Goal: Task Accomplishment & Management: Manage account settings

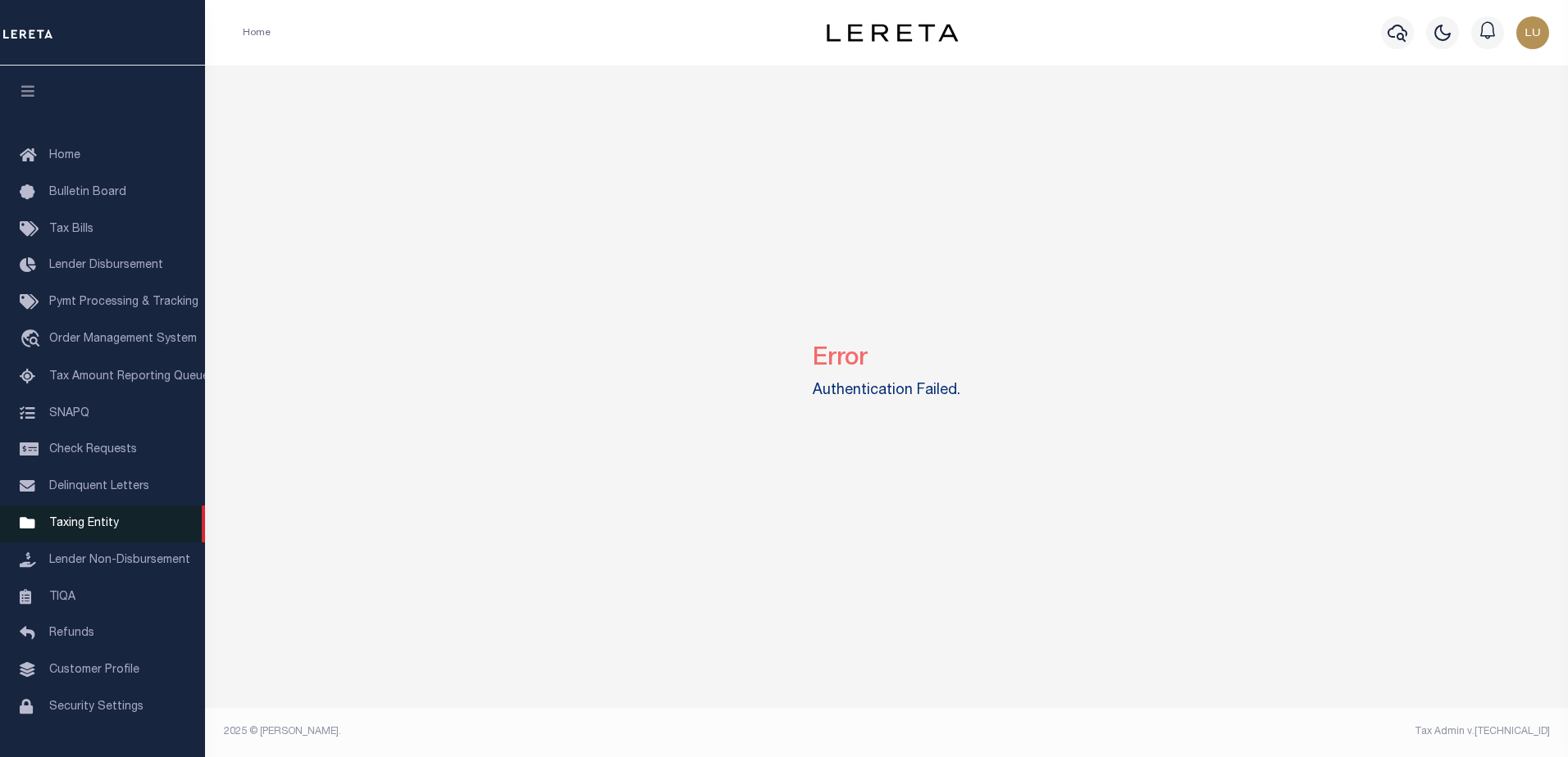
click at [95, 527] on span "Taxing Entity" at bounding box center [83, 523] width 69 height 11
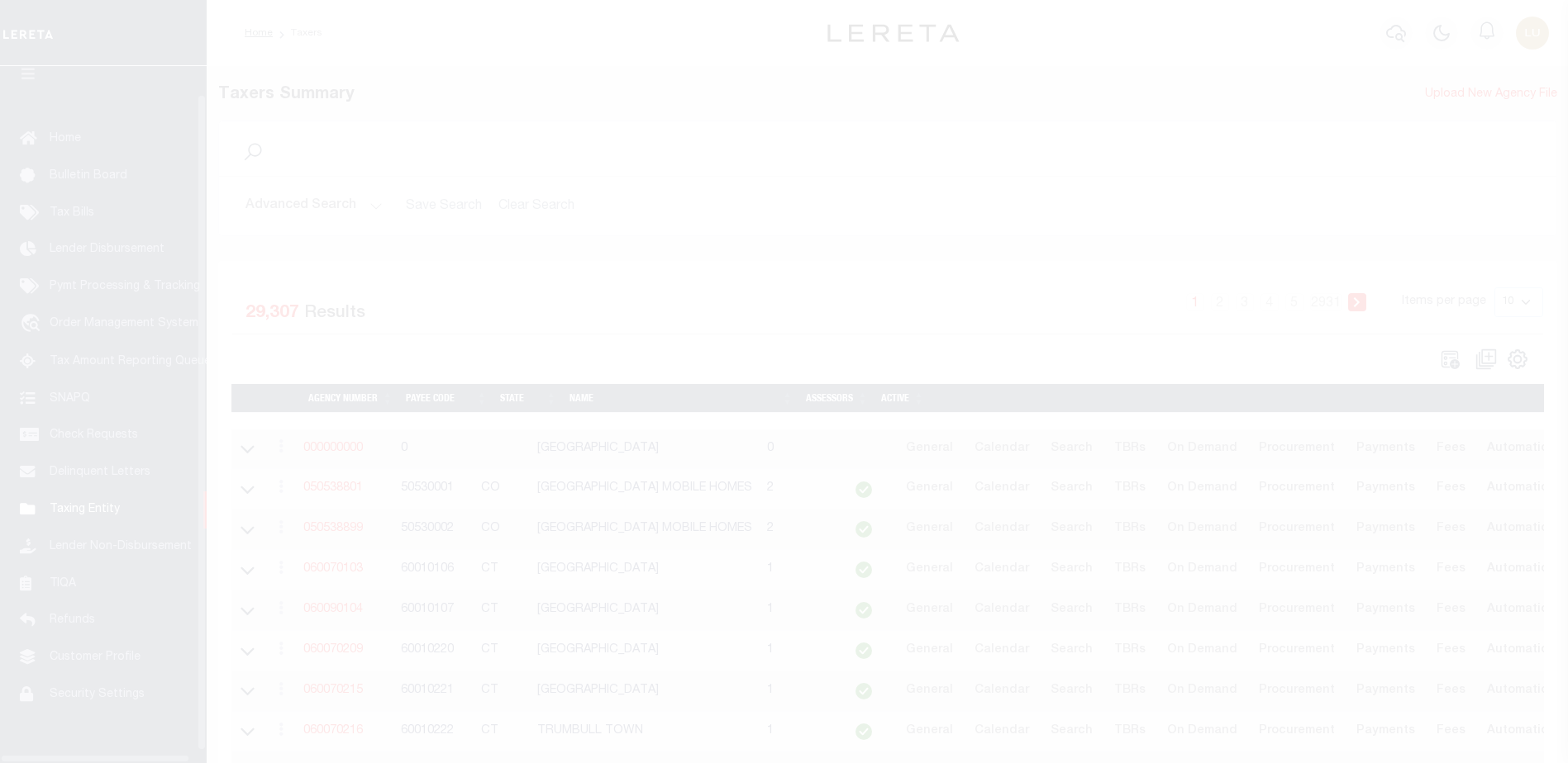
scroll to position [41, 0]
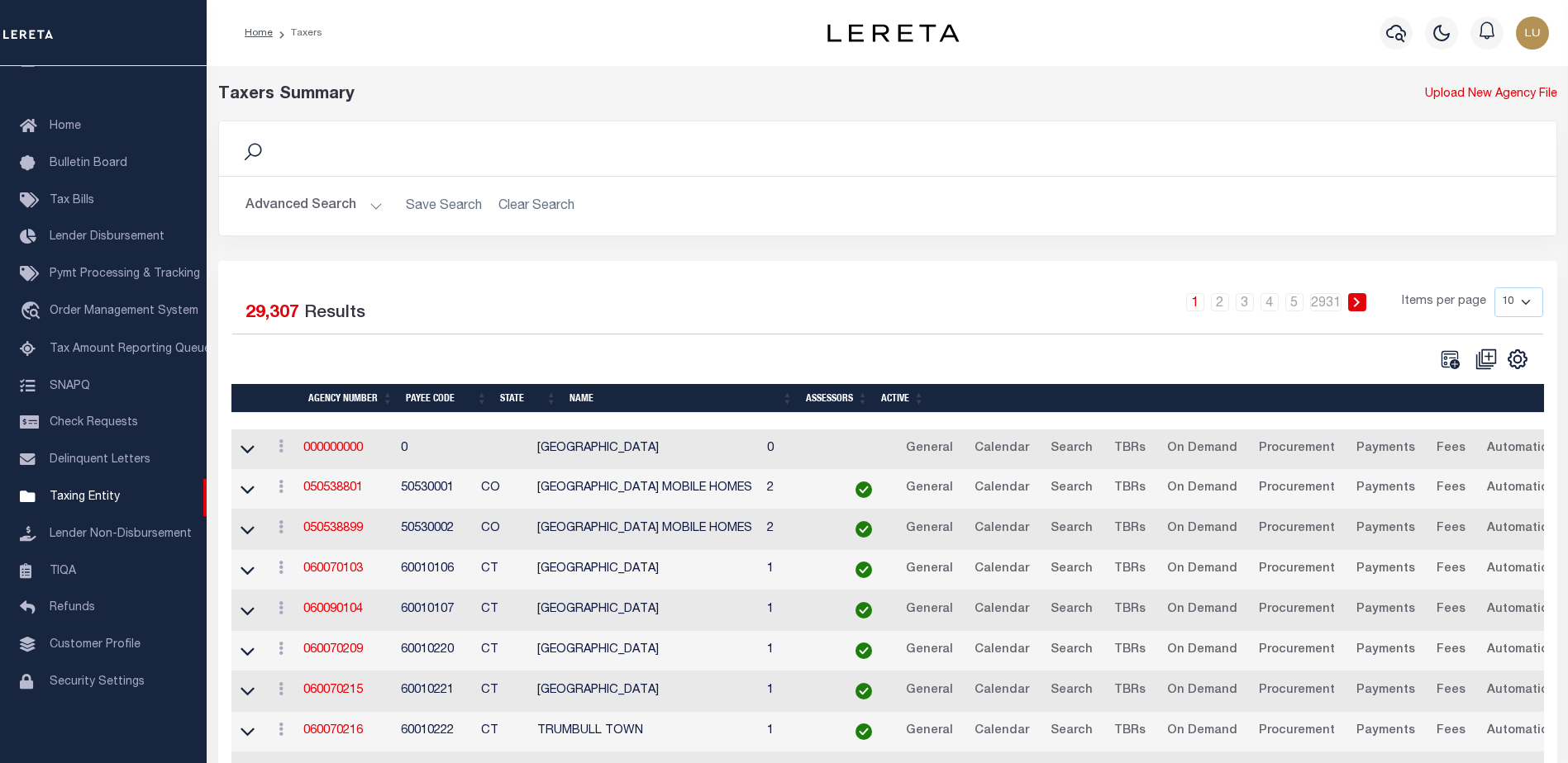
click at [1232, 199] on h2 "Advanced Search Save Search Clear Search" at bounding box center [888, 206] width 1310 height 32
click at [323, 485] on link "050538801" at bounding box center [333, 487] width 60 height 11
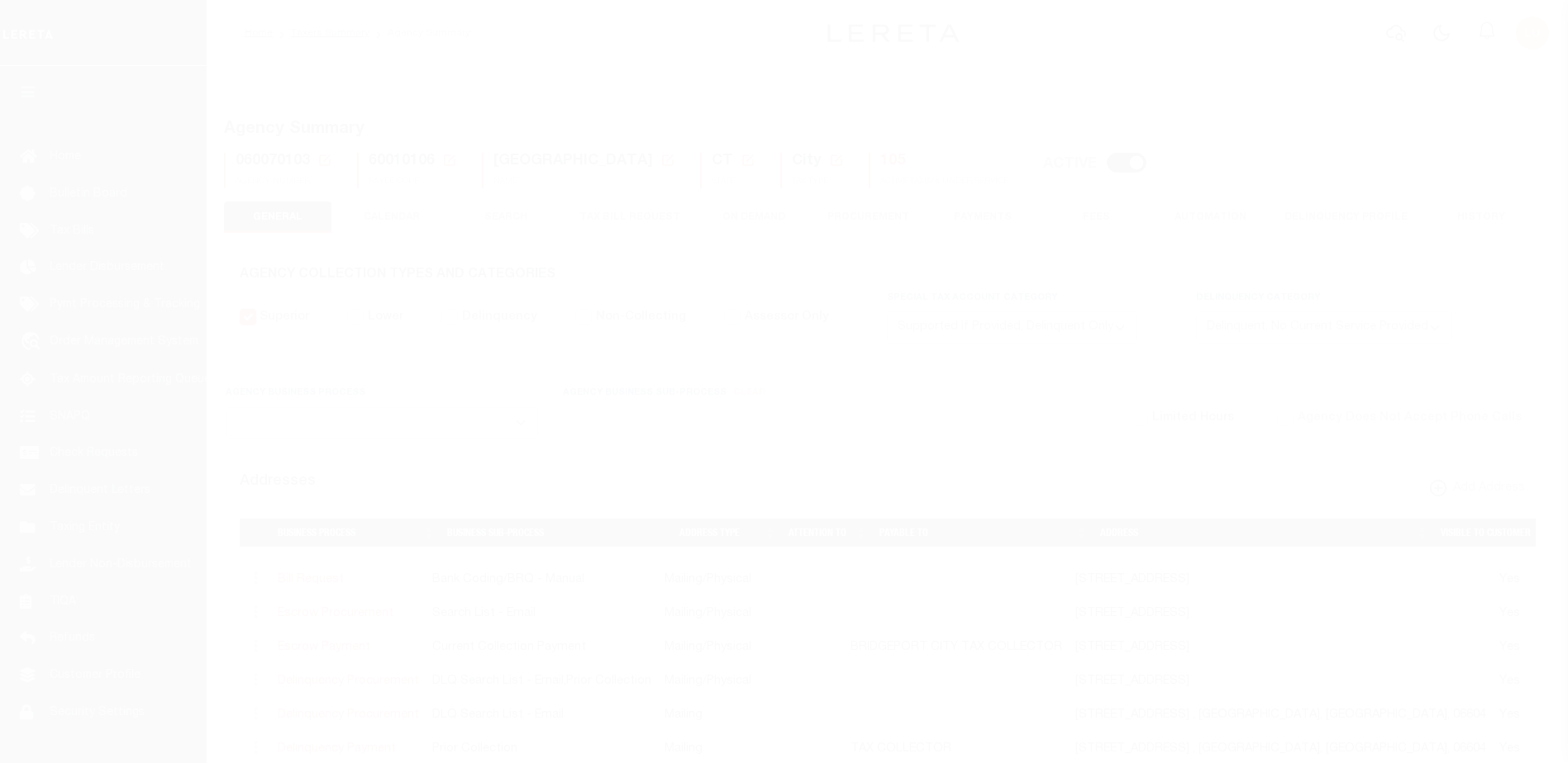
select select "5"
select select "4"
select select
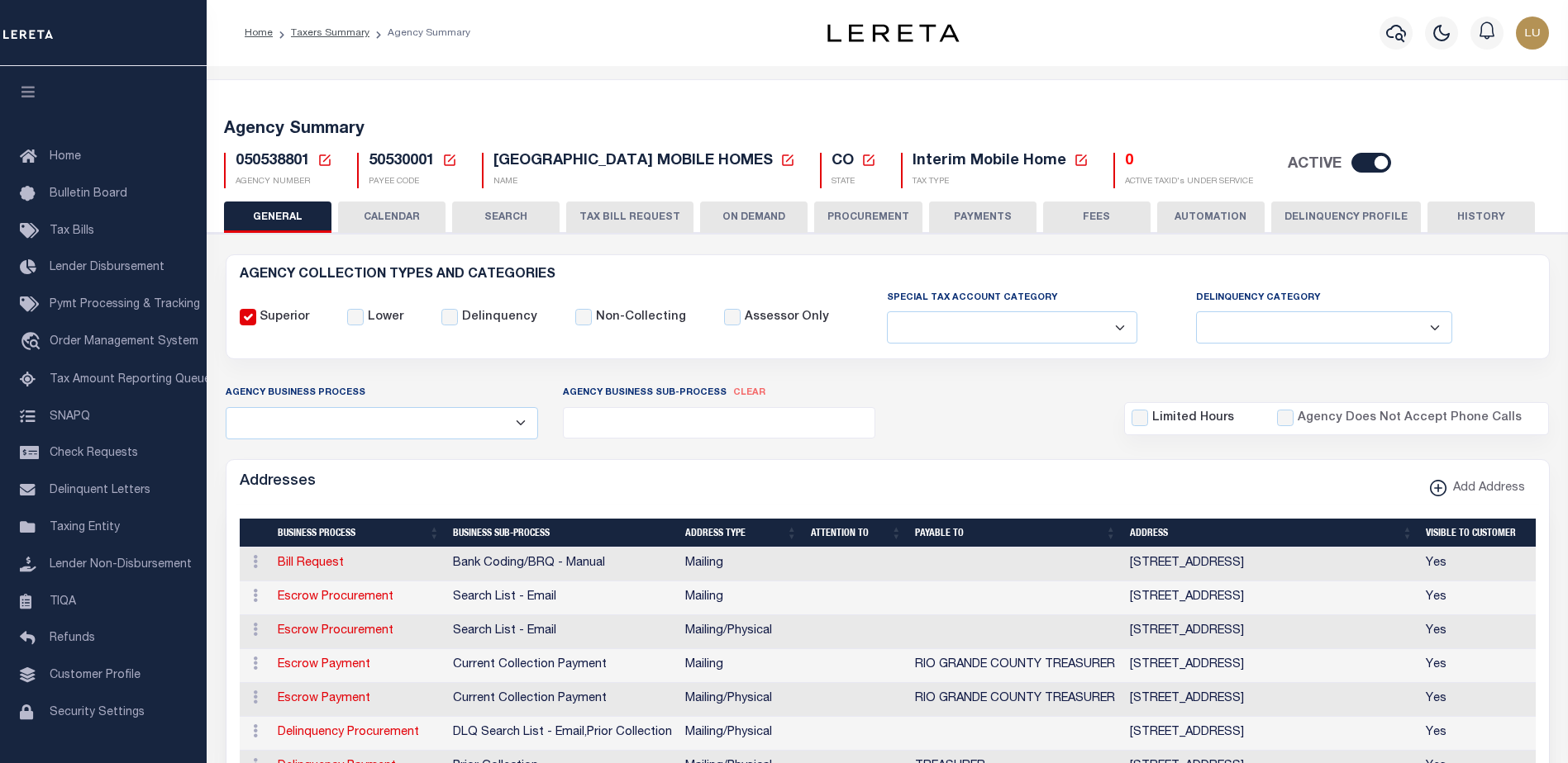
select select
click at [446, 155] on icon at bounding box center [449, 160] width 15 height 15
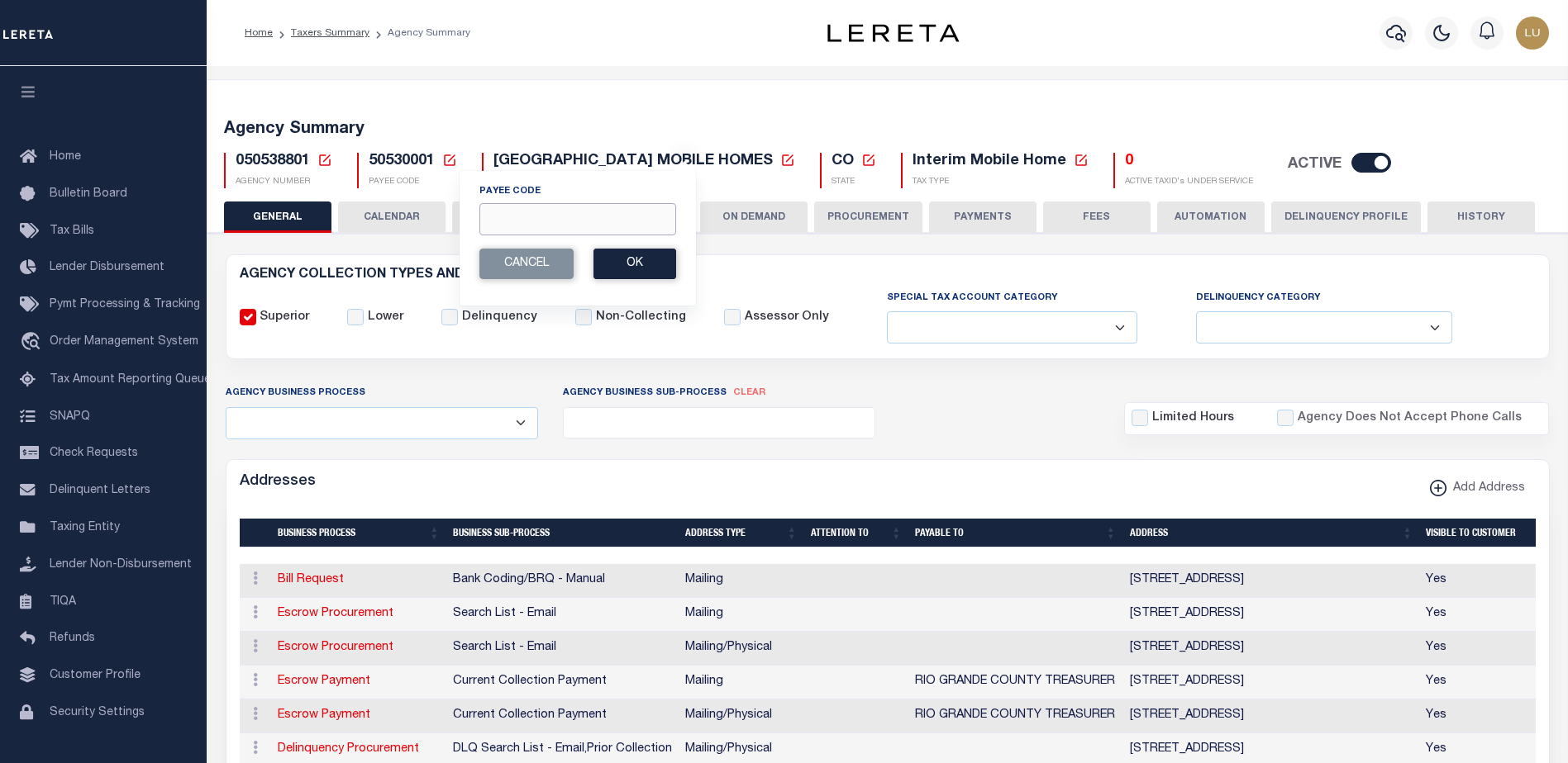
click at [565, 216] on input "Payee Code" at bounding box center [578, 219] width 197 height 32
paste input "4843900000"
type input "4843900000"
click at [638, 259] on button "Ok" at bounding box center [634, 264] width 83 height 30
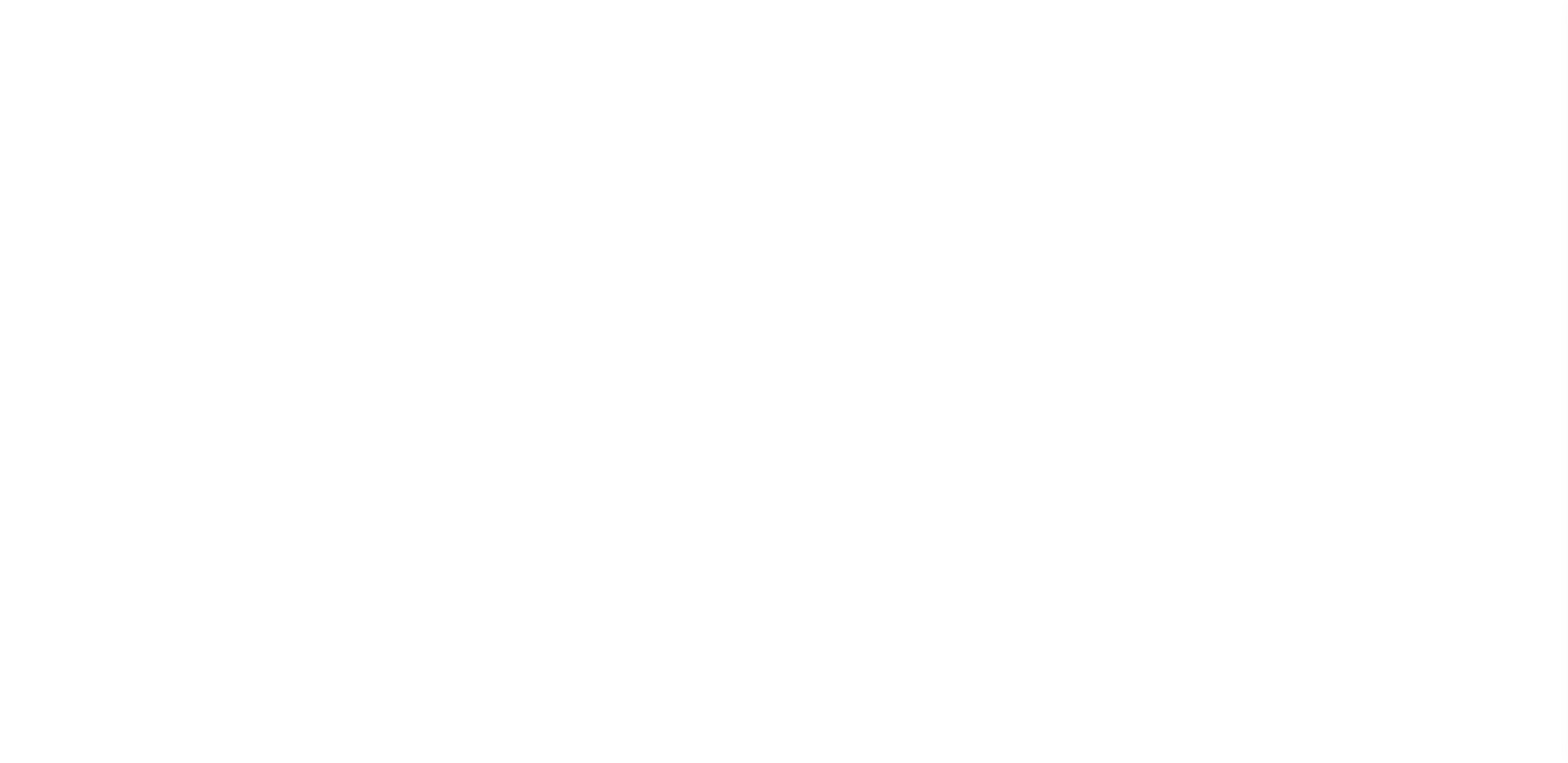
select select
checkbox input "false"
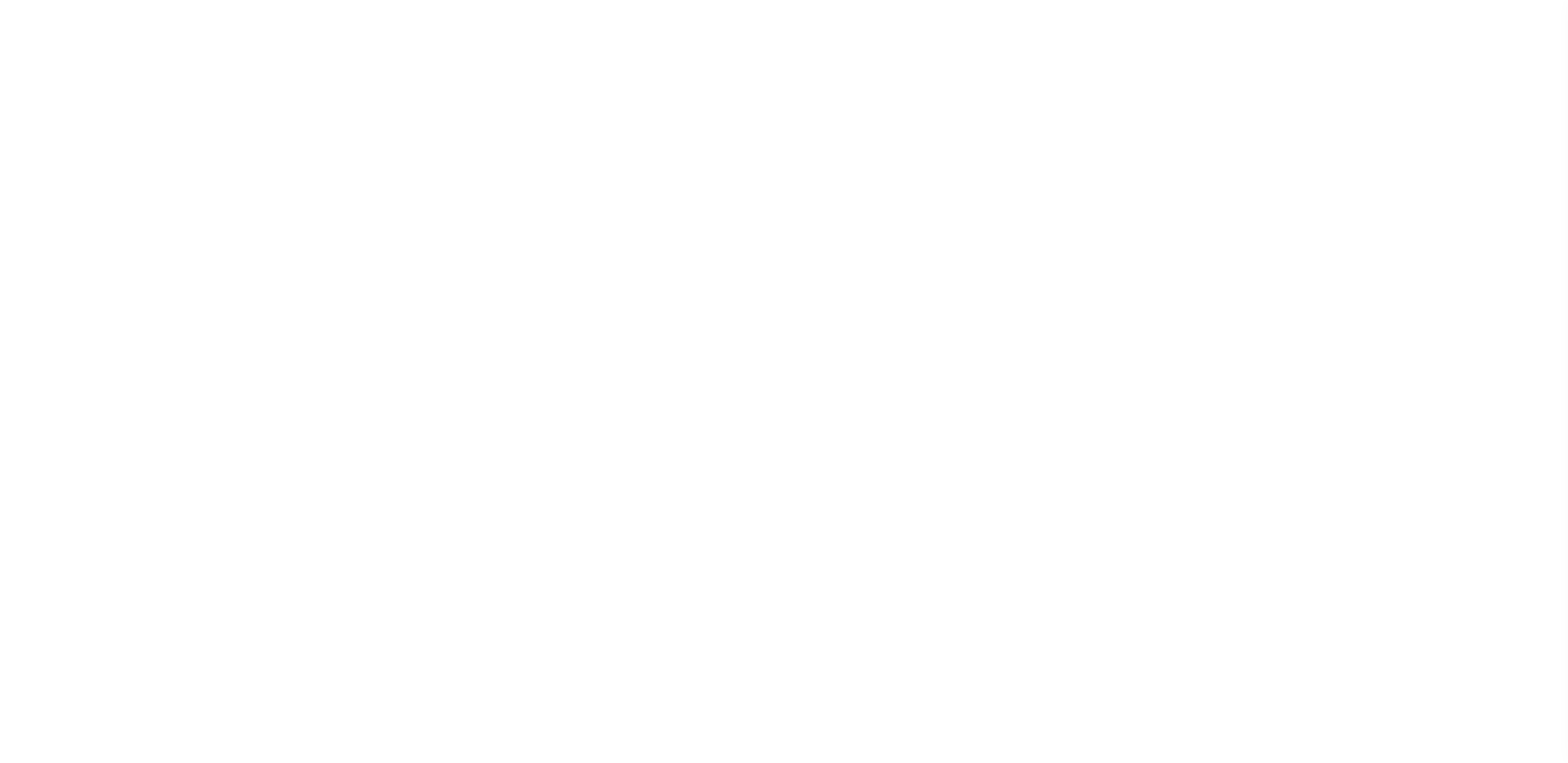
checkbox input "false"
type input "4843900000"
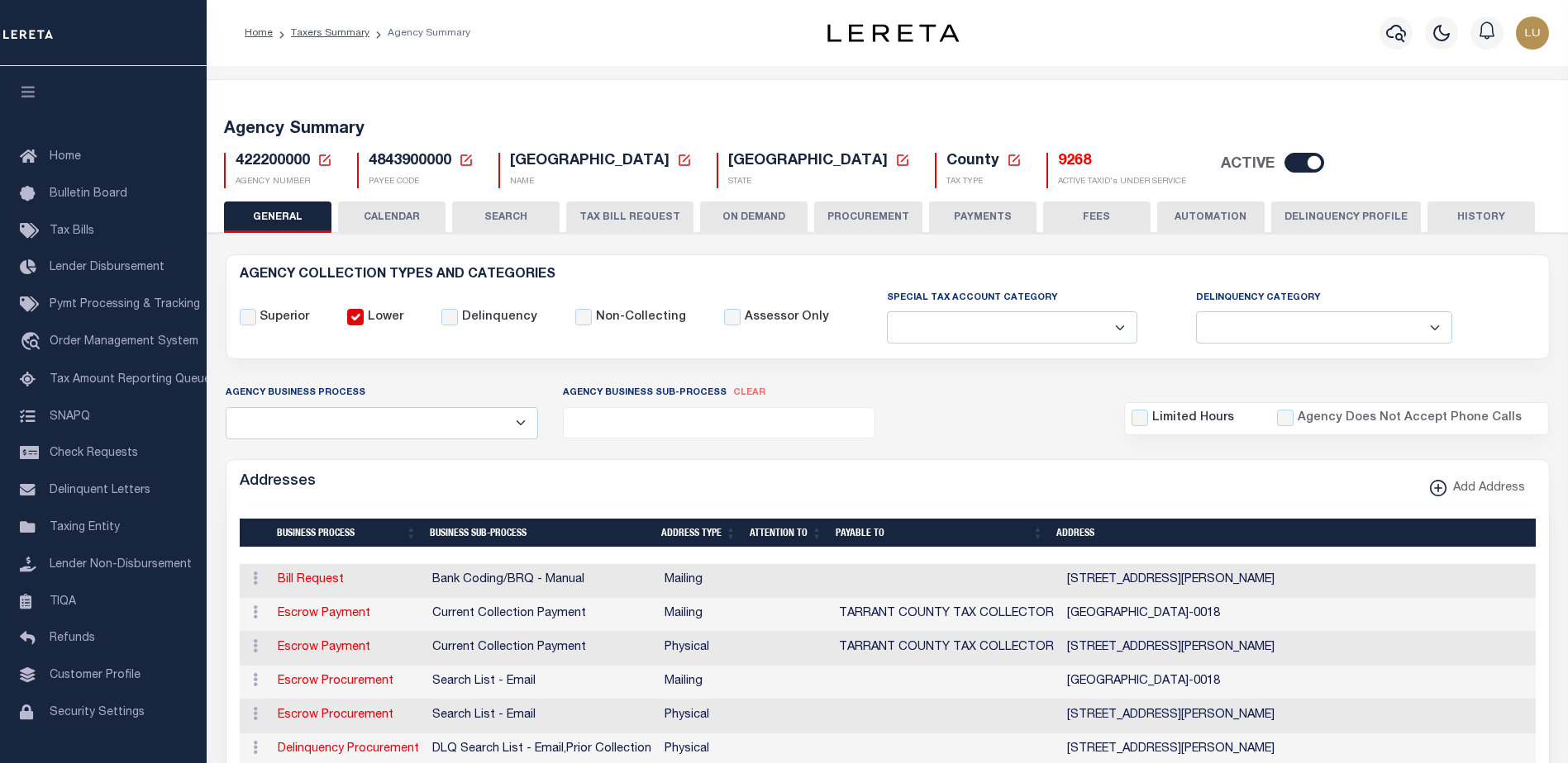
click at [1284, 161] on input "checkbox" at bounding box center [1304, 162] width 40 height 20
checkbox input "false"
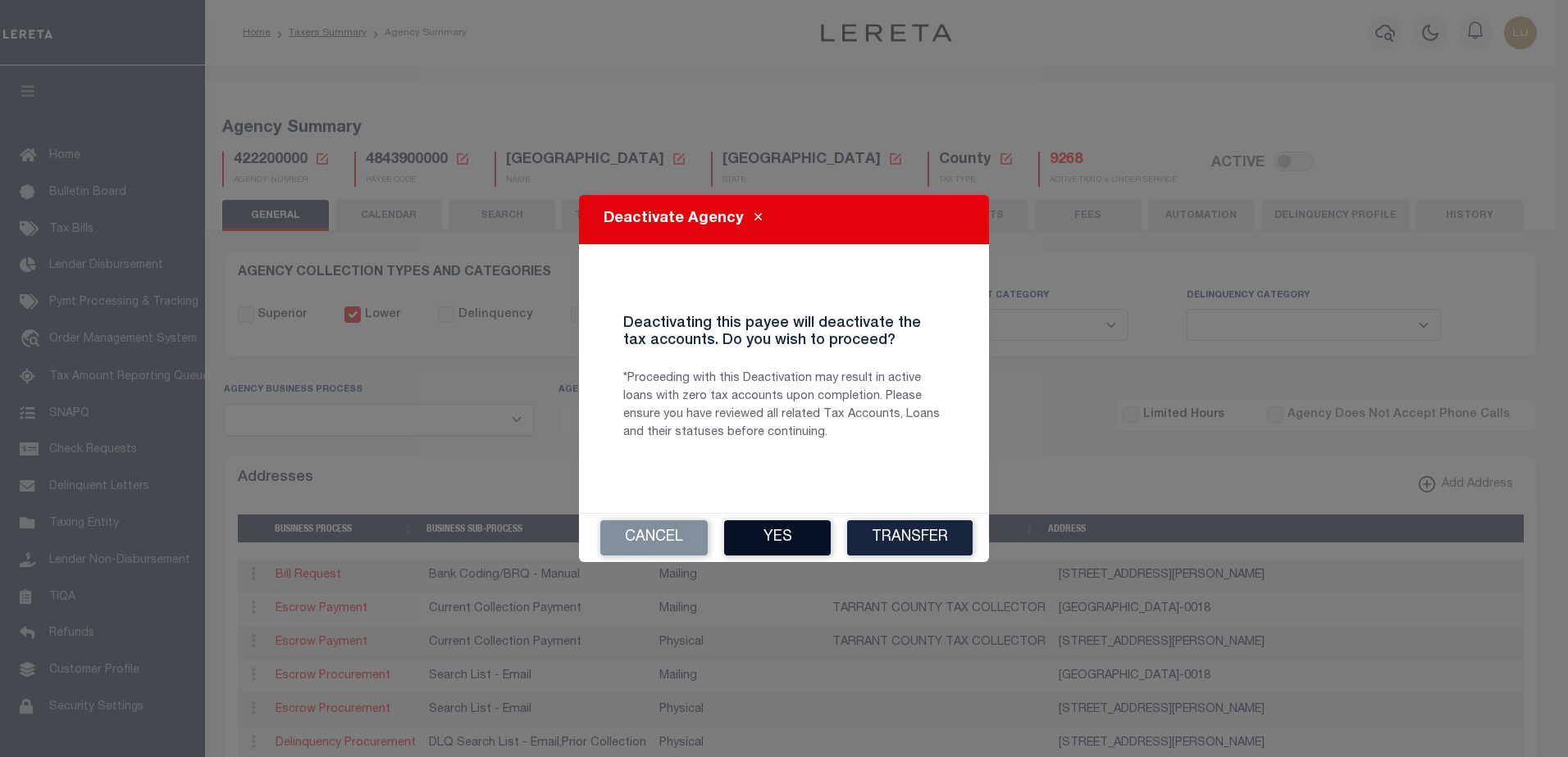
click at [781, 527] on button "Yes" at bounding box center [777, 538] width 106 height 35
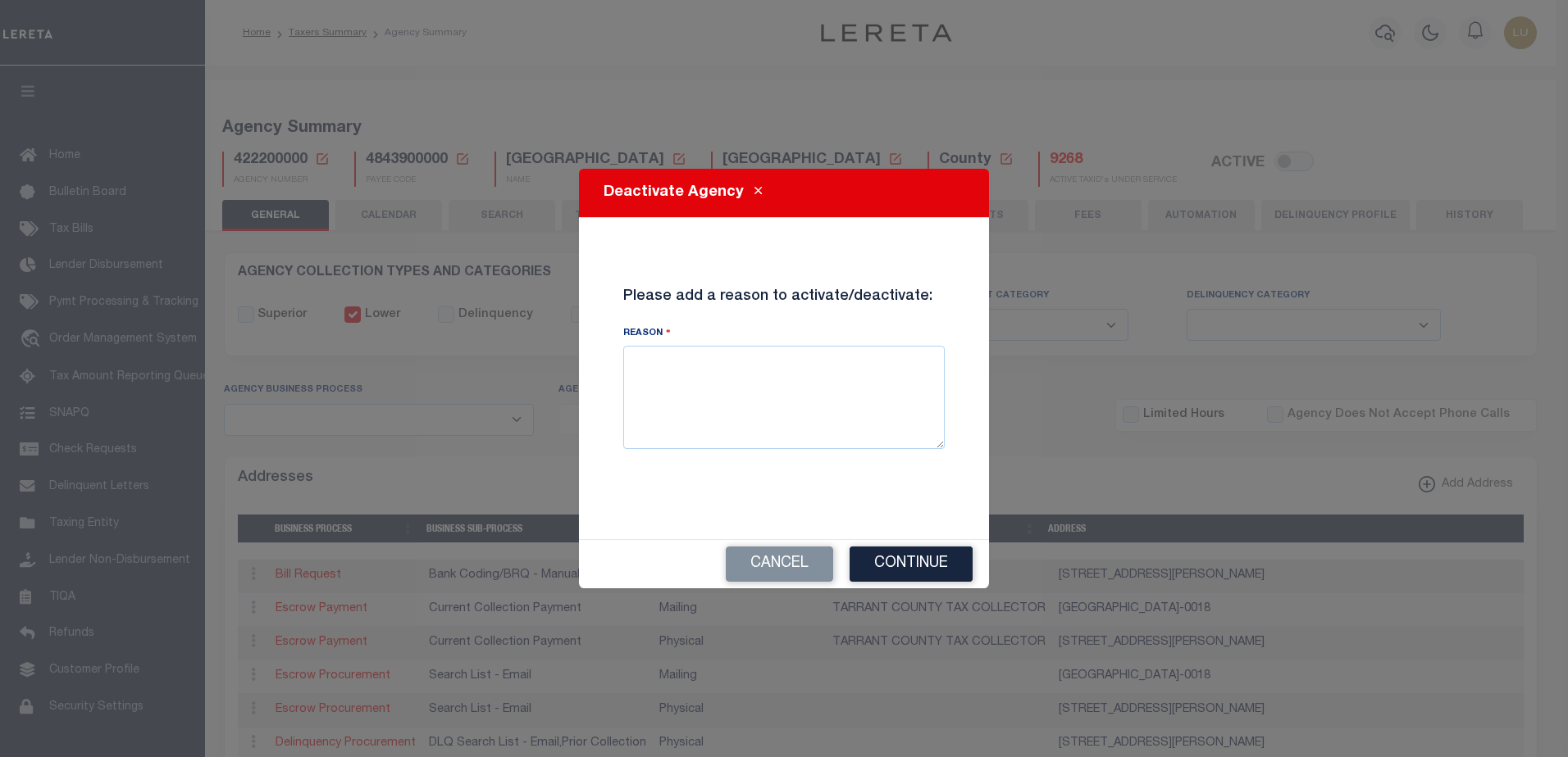
click at [704, 341] on h4 "Please add a reason to activate/deactivate: Reason" at bounding box center [783, 369] width 346 height 160
click at [721, 375] on textarea "Reason" at bounding box center [784, 397] width 322 height 103
paste textarea "48026"
type textarea "Testing 48026"
click at [908, 562] on button "Continue" at bounding box center [911, 564] width 123 height 35
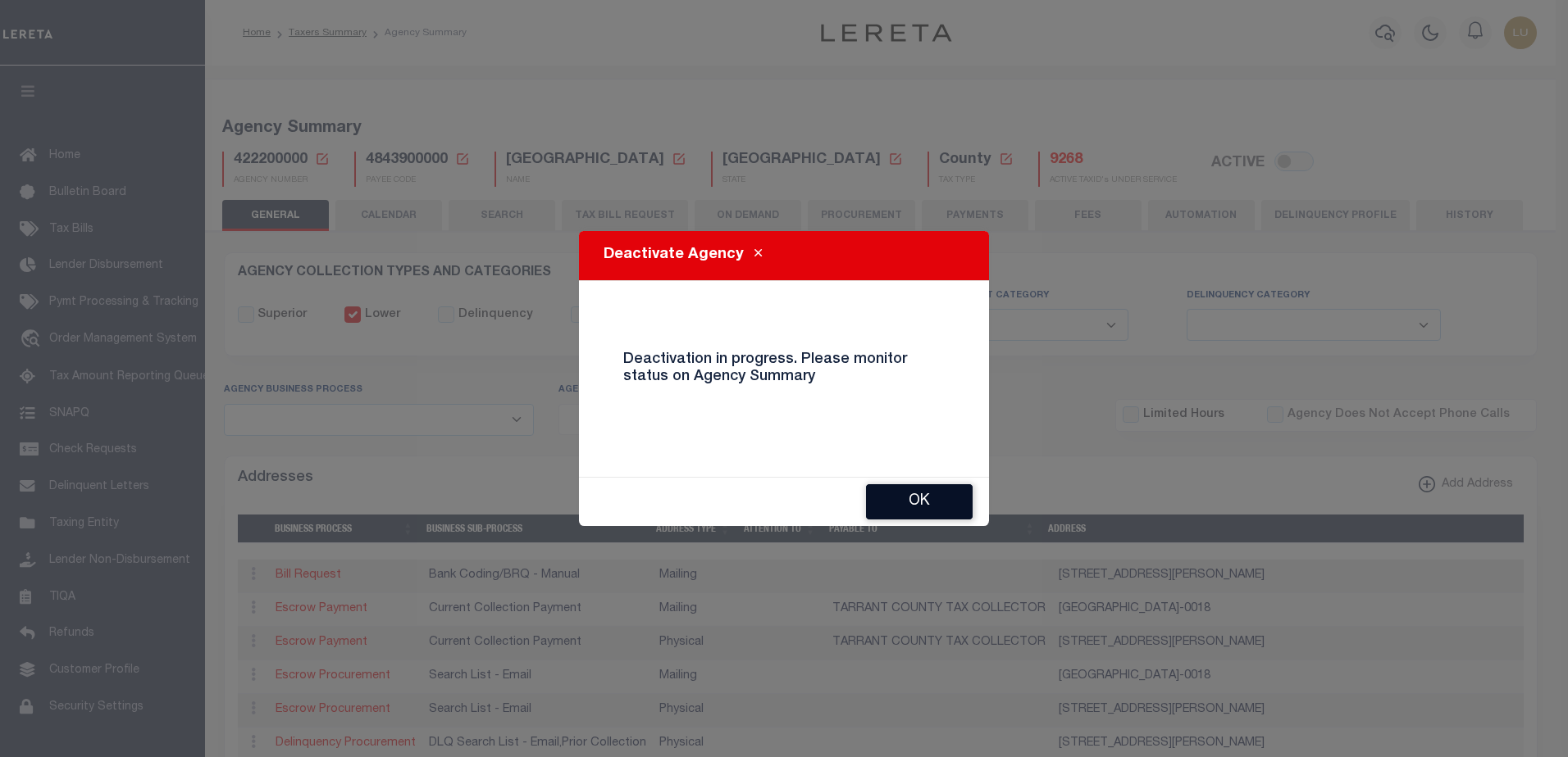
click at [950, 501] on button "OK" at bounding box center [920, 502] width 106 height 35
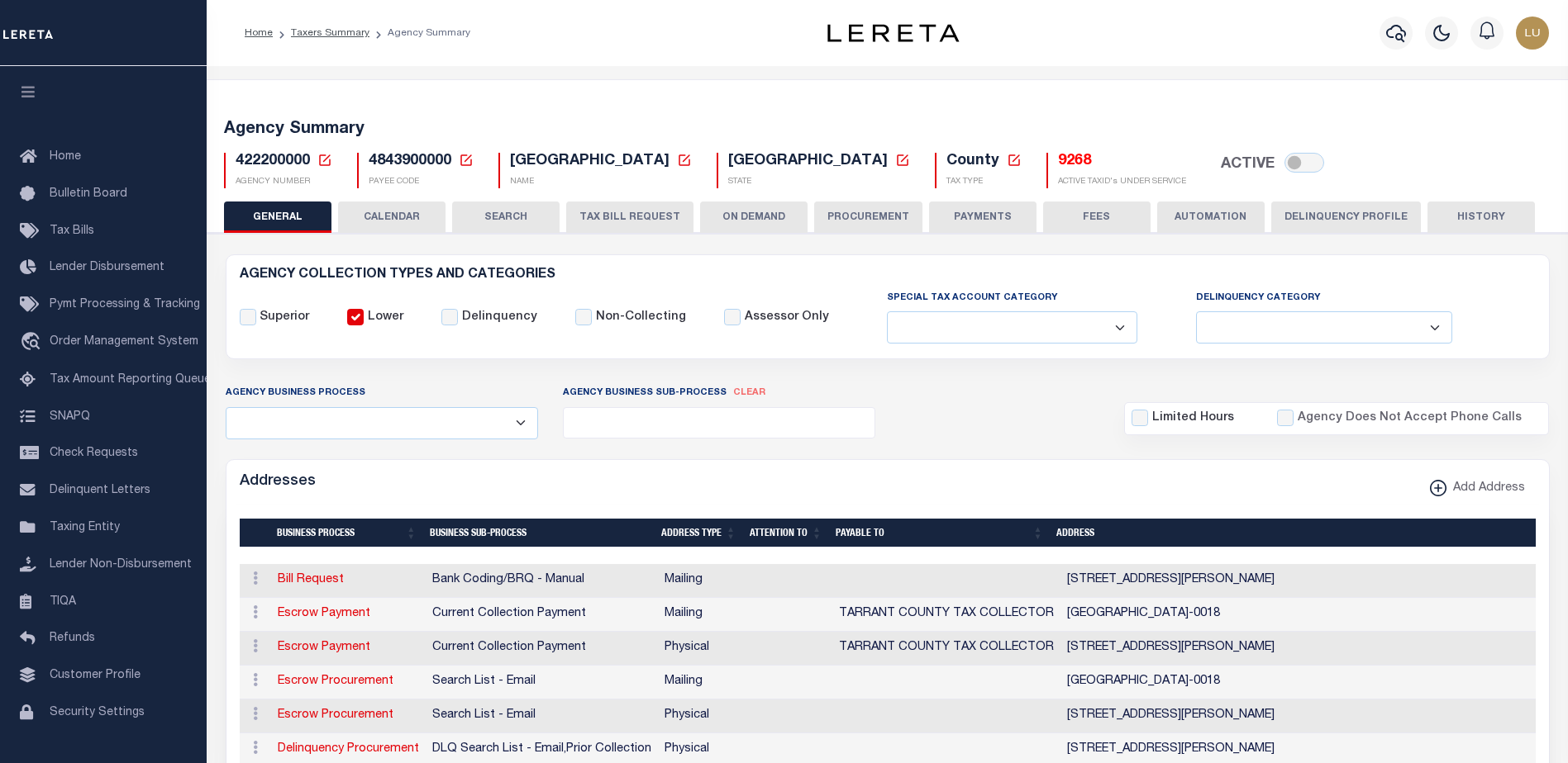
checkbox input "true"
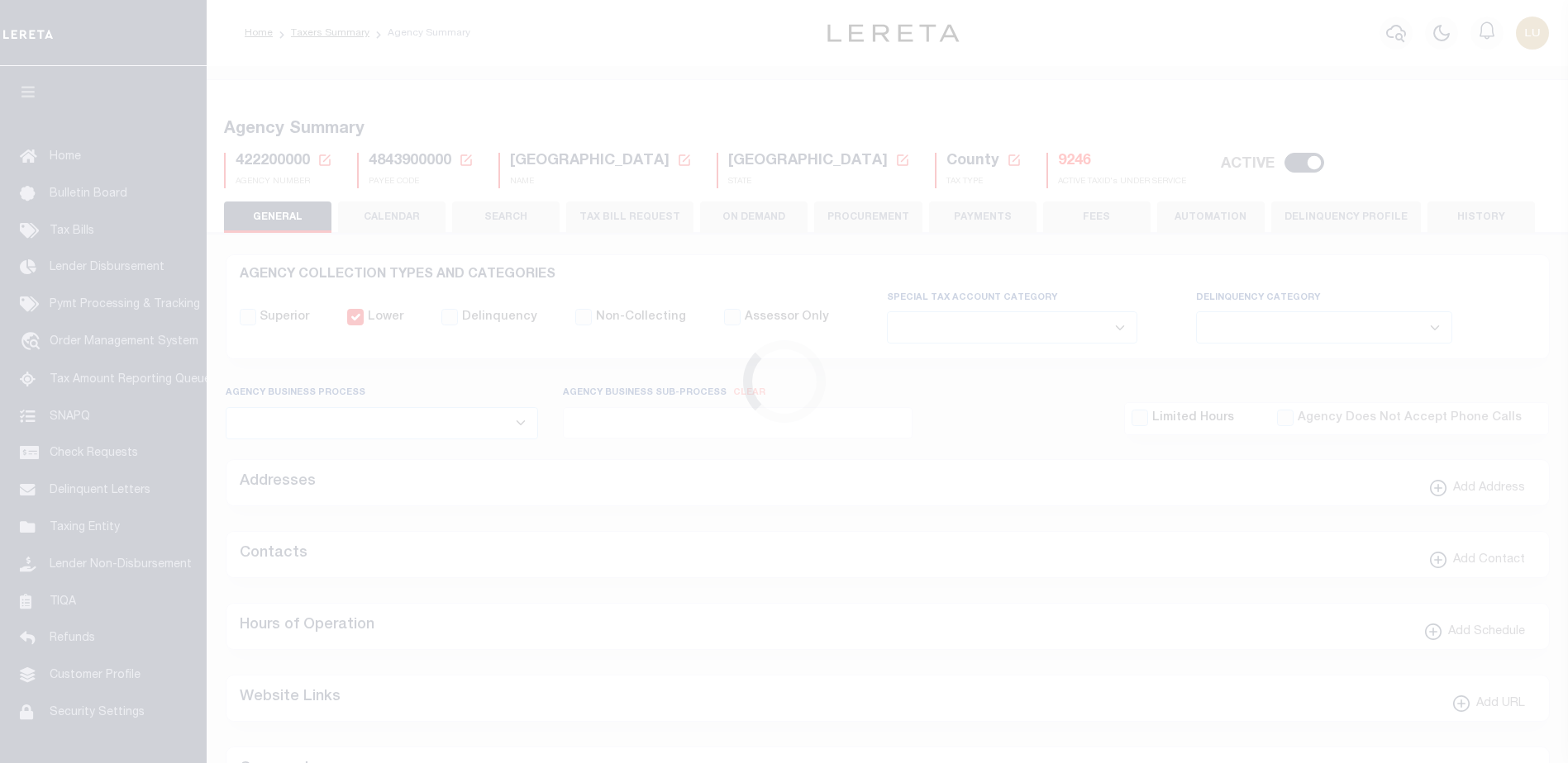
select select
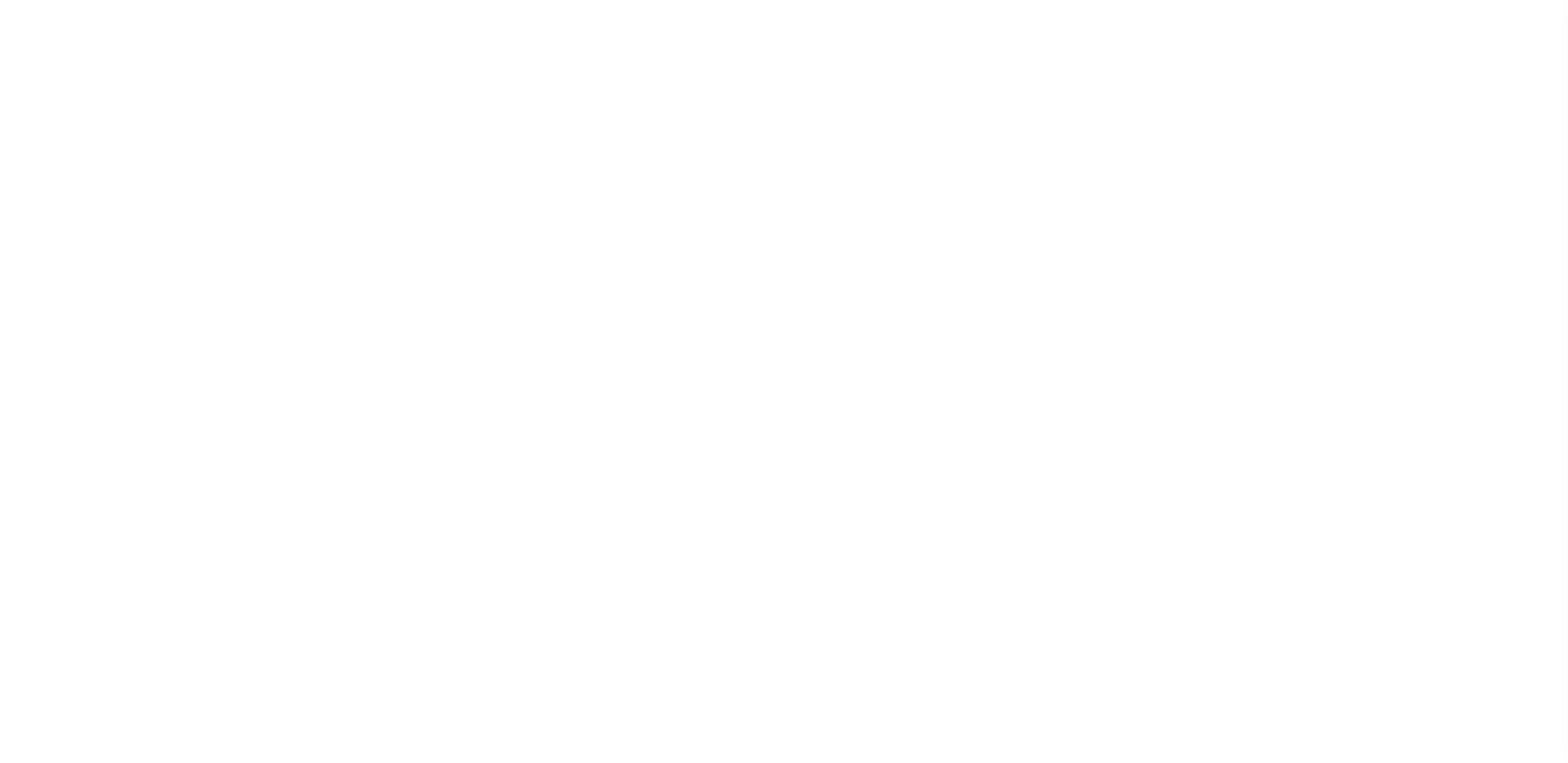
select select
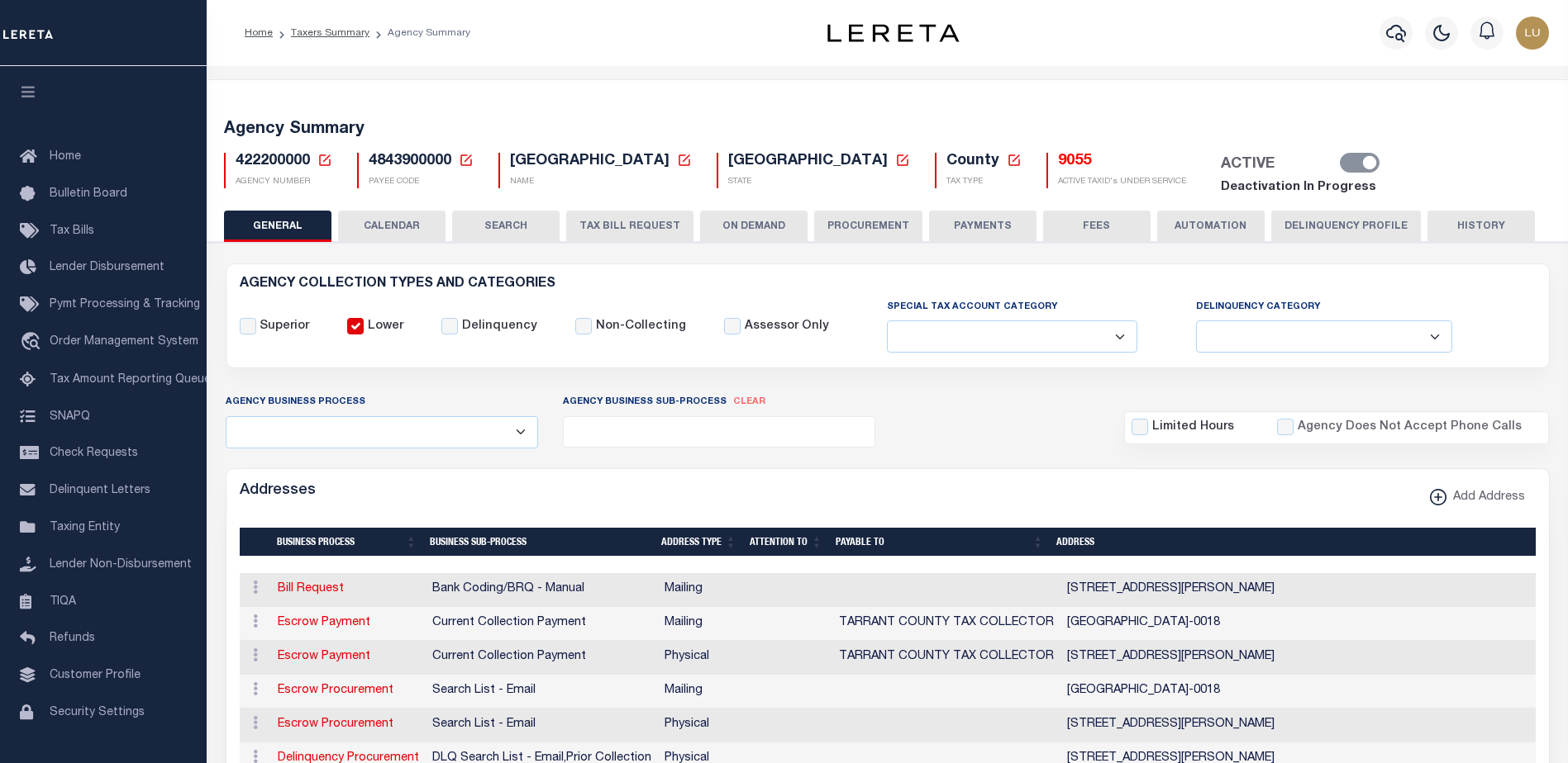
click at [1141, 57] on div "Profile Sign out" at bounding box center [1279, 33] width 552 height 58
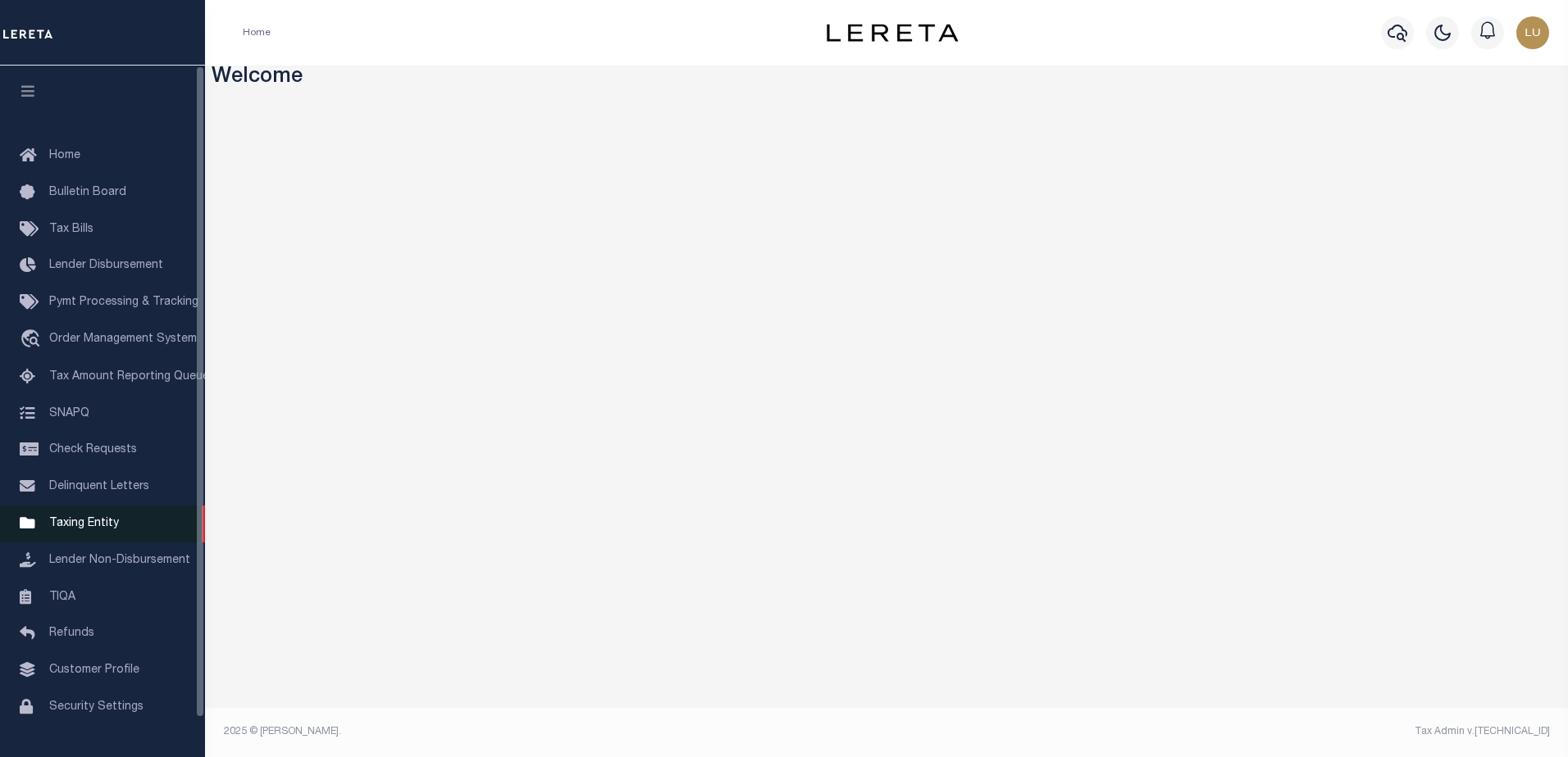
click at [33, 526] on icon at bounding box center [33, 524] width 27 height 21
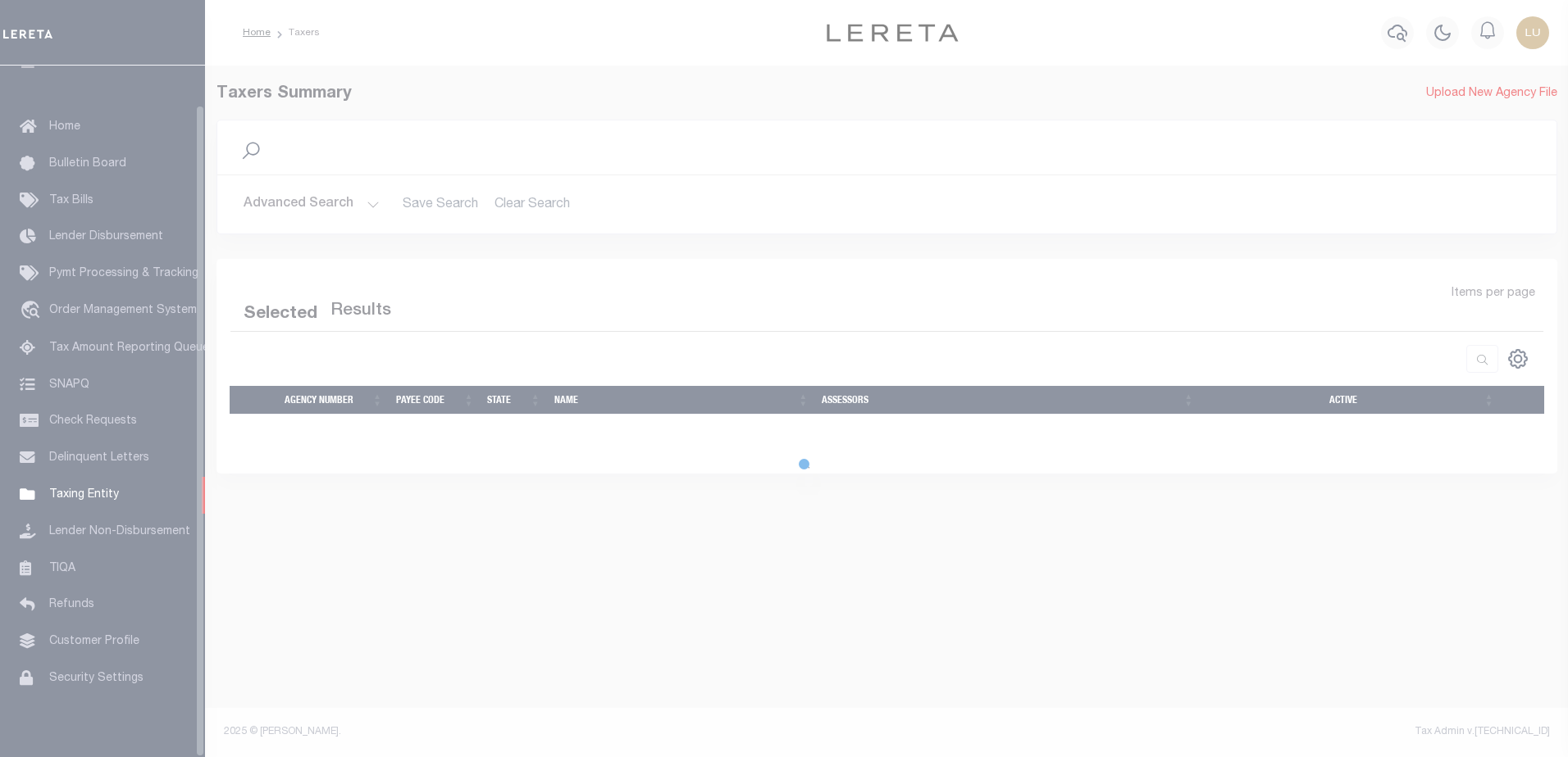
scroll to position [41, 0]
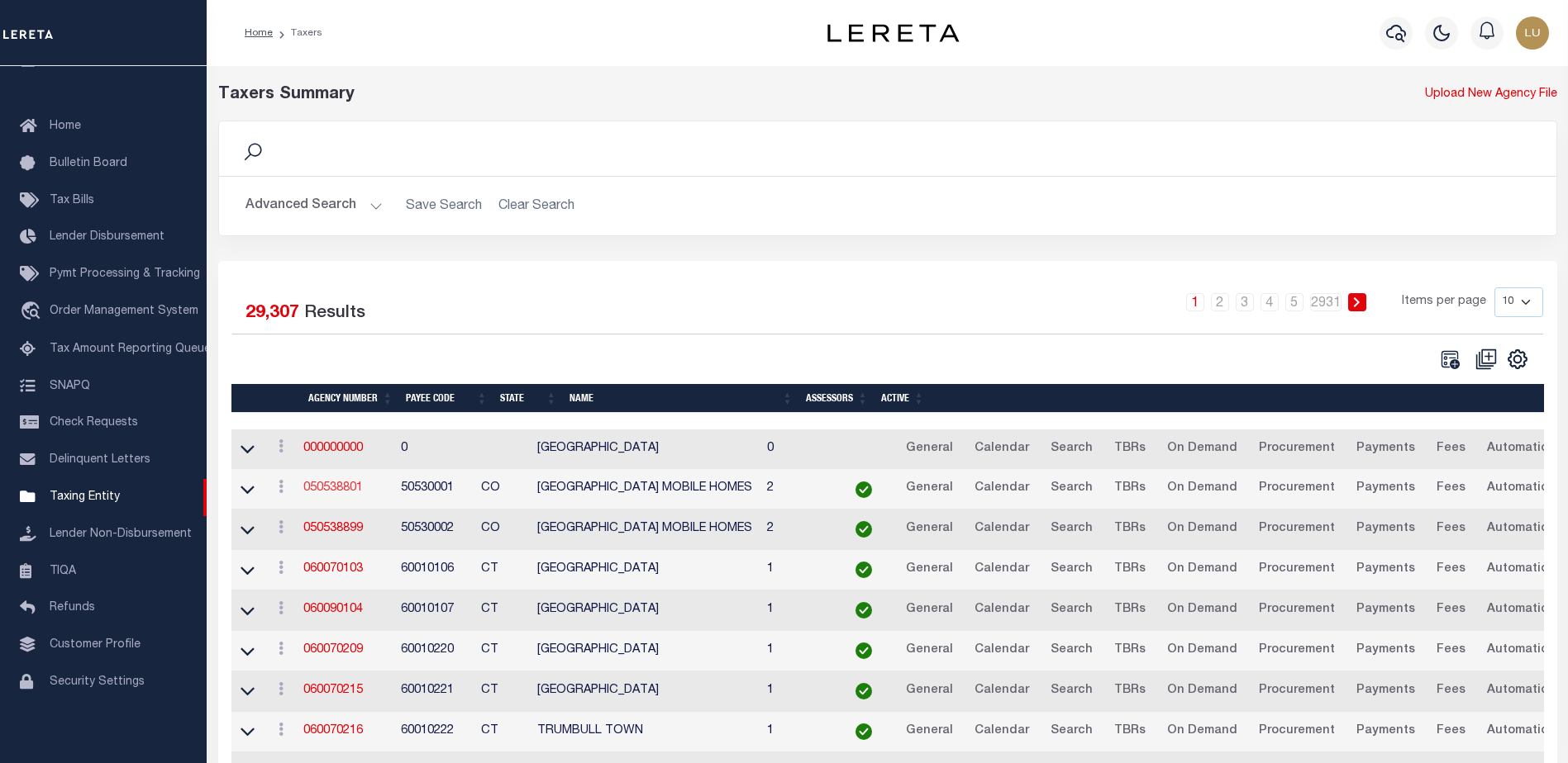
click at [345, 490] on link "050538801" at bounding box center [333, 487] width 60 height 11
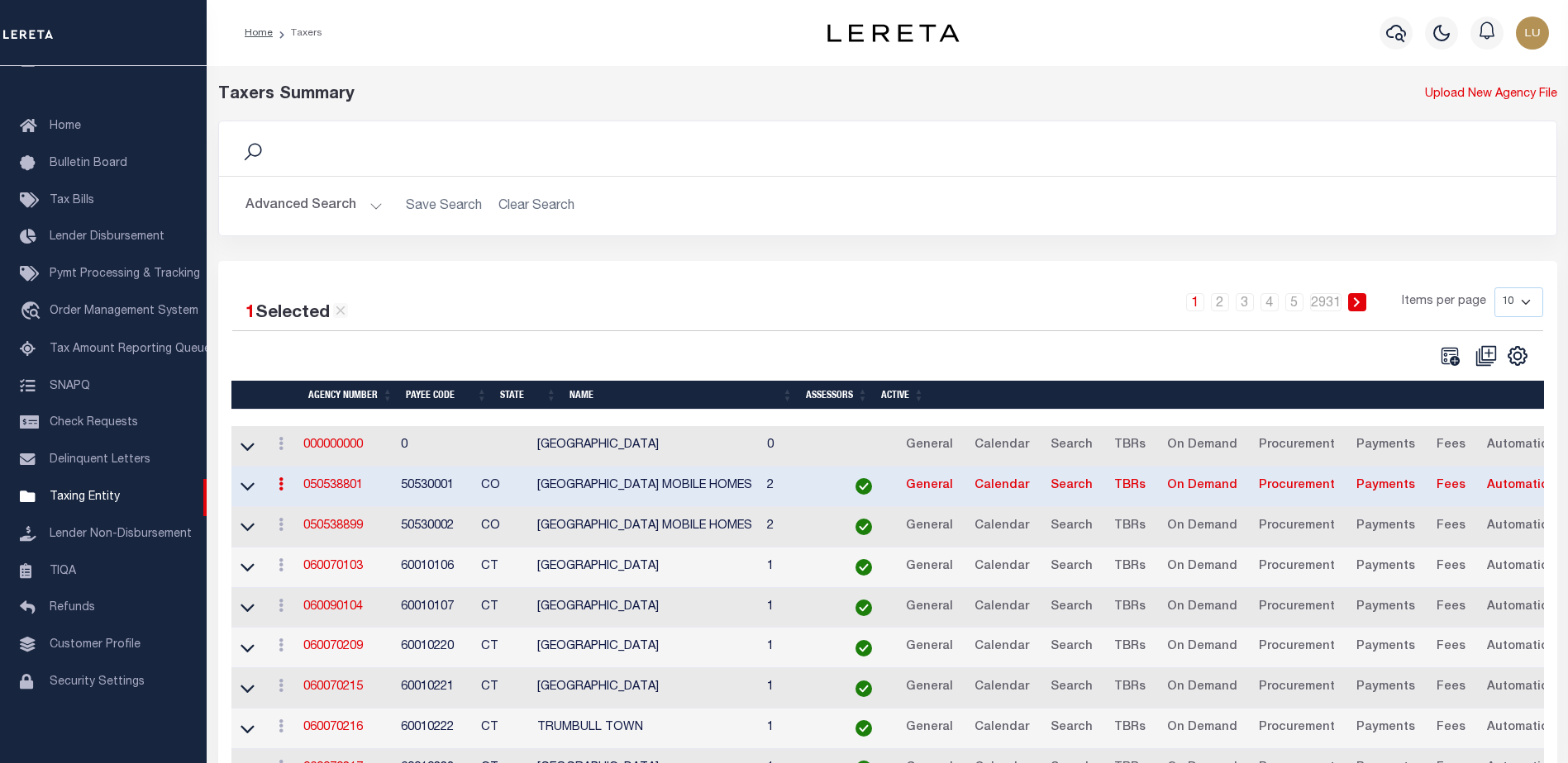
click at [329, 486] on link "050538801" at bounding box center [333, 485] width 60 height 11
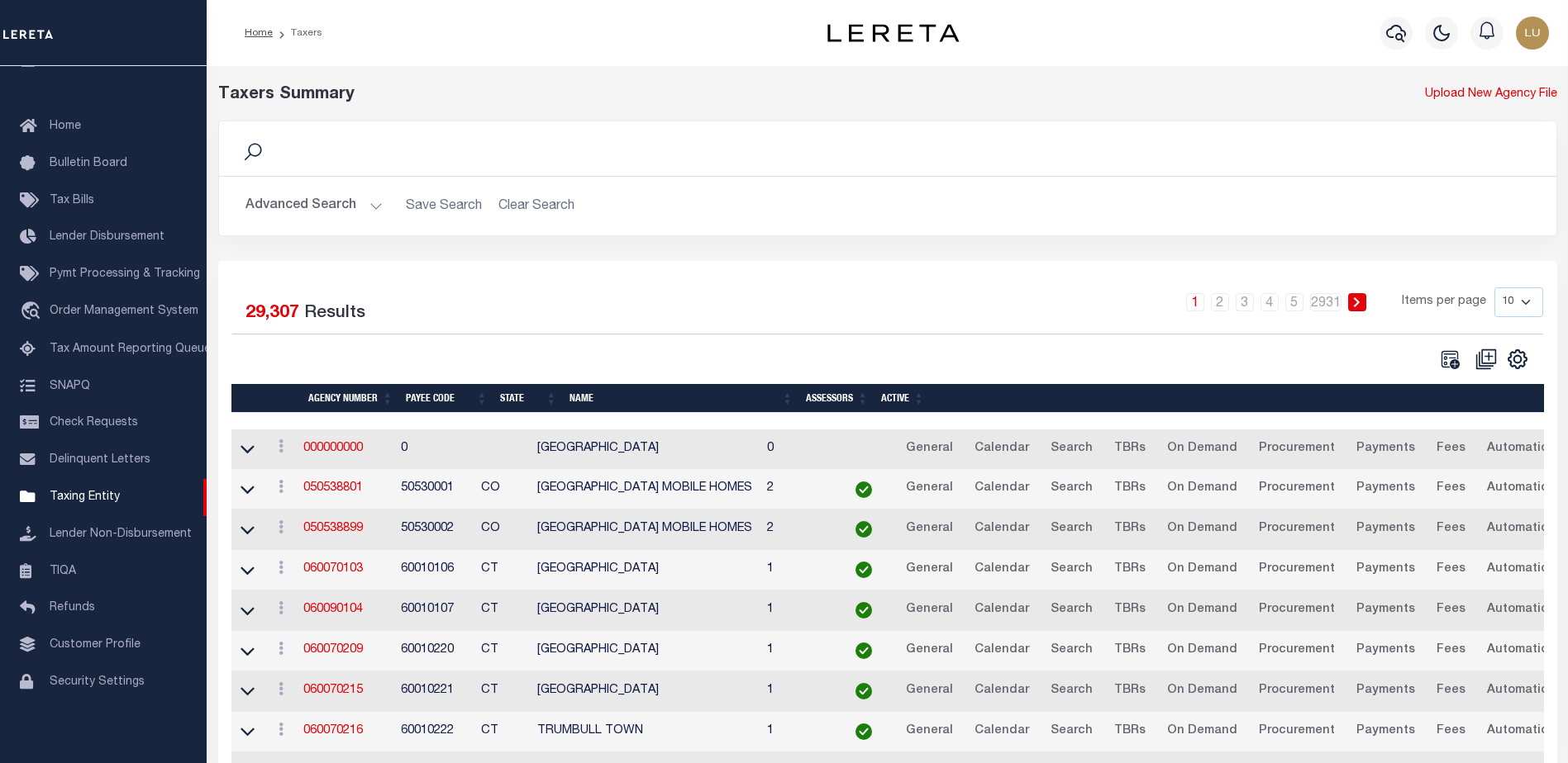
click at [351, 202] on button "Advanced Search" at bounding box center [314, 206] width 137 height 32
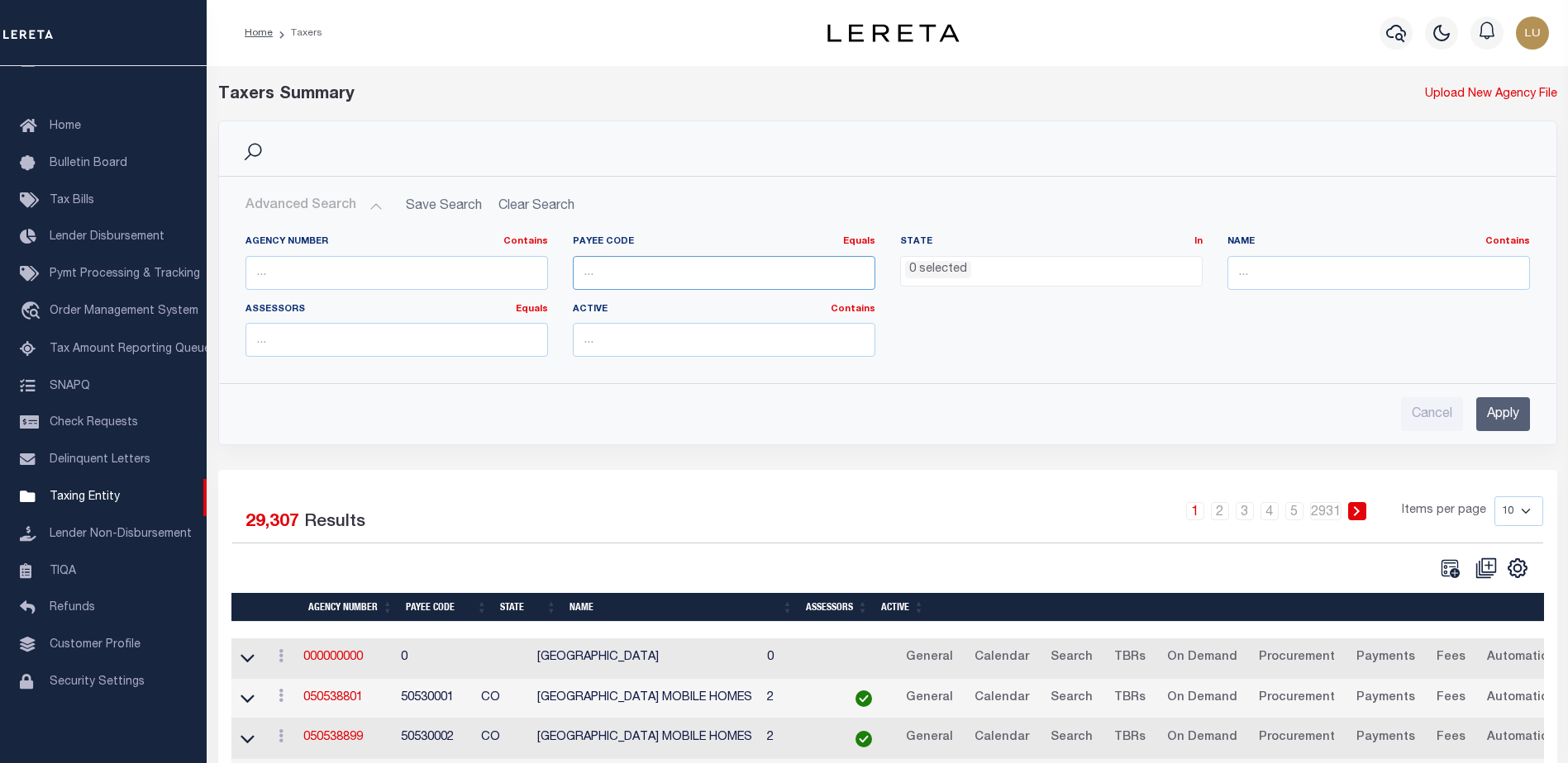
click at [605, 264] on input "number" at bounding box center [724, 272] width 303 height 34
paste input "4843900000"
type input "4843900000"
click at [1512, 407] on input "Apply" at bounding box center [1503, 414] width 54 height 34
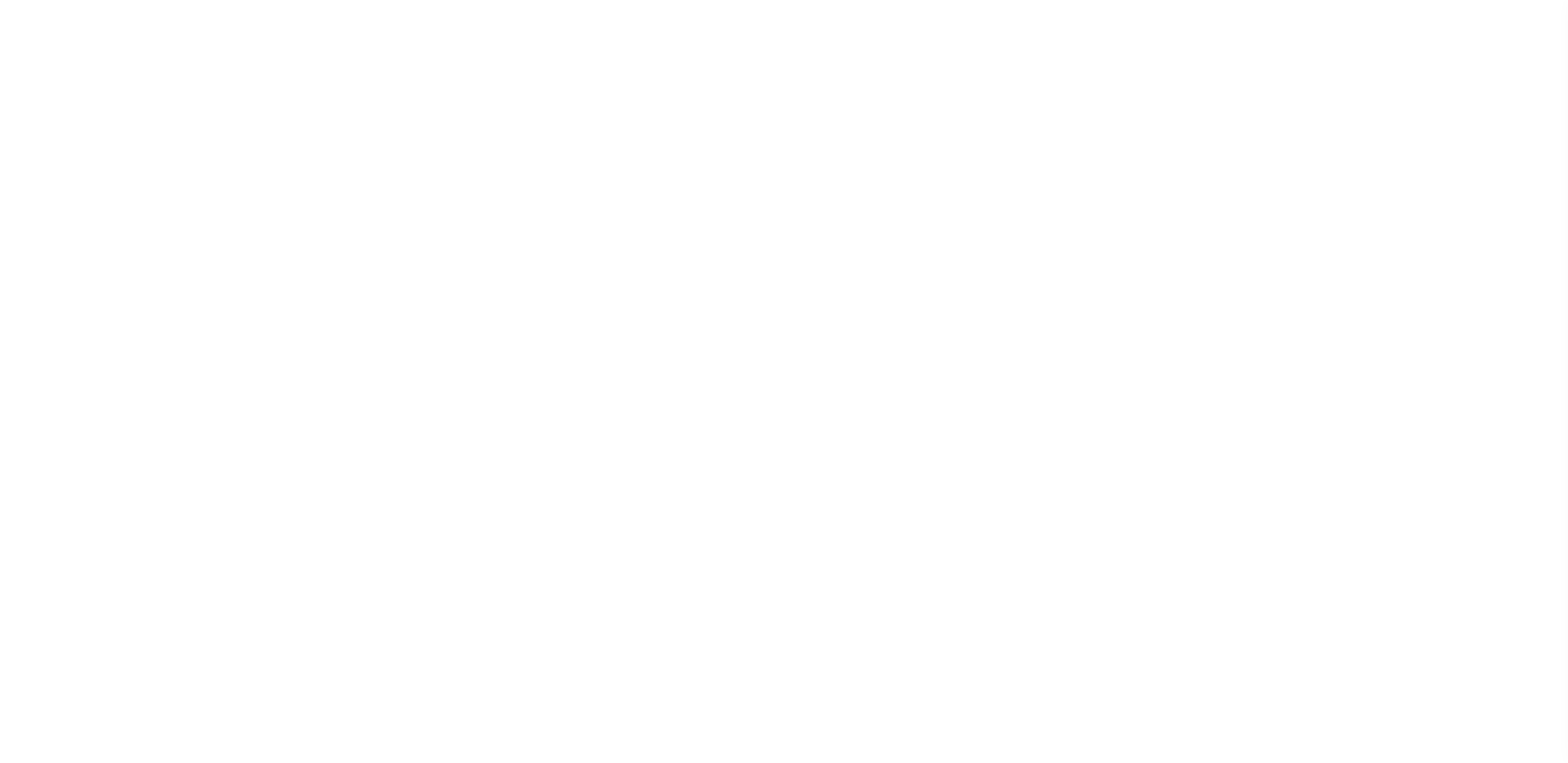
select select
checkbox input "false"
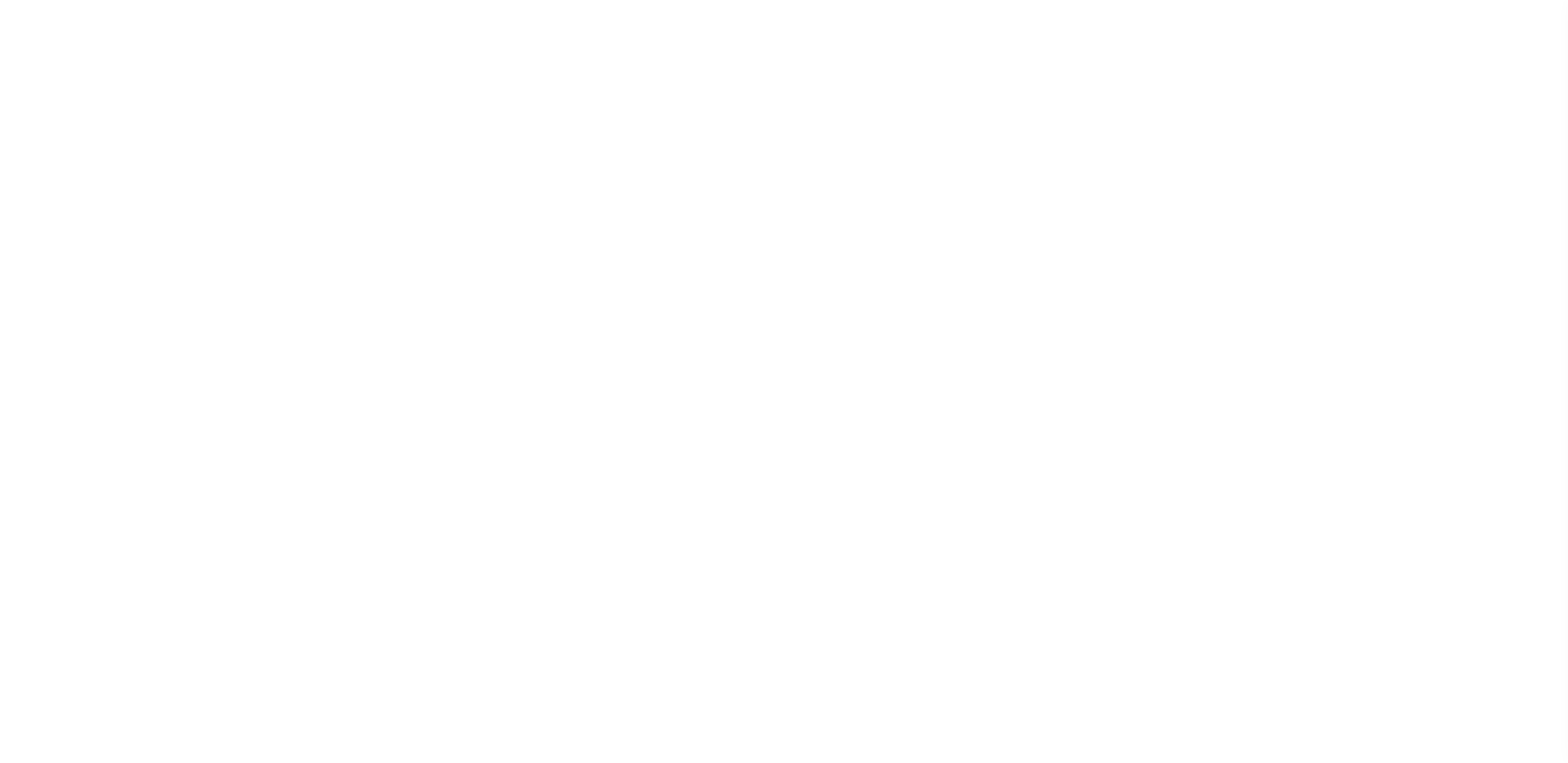
checkbox input "false"
type input "4843900000"
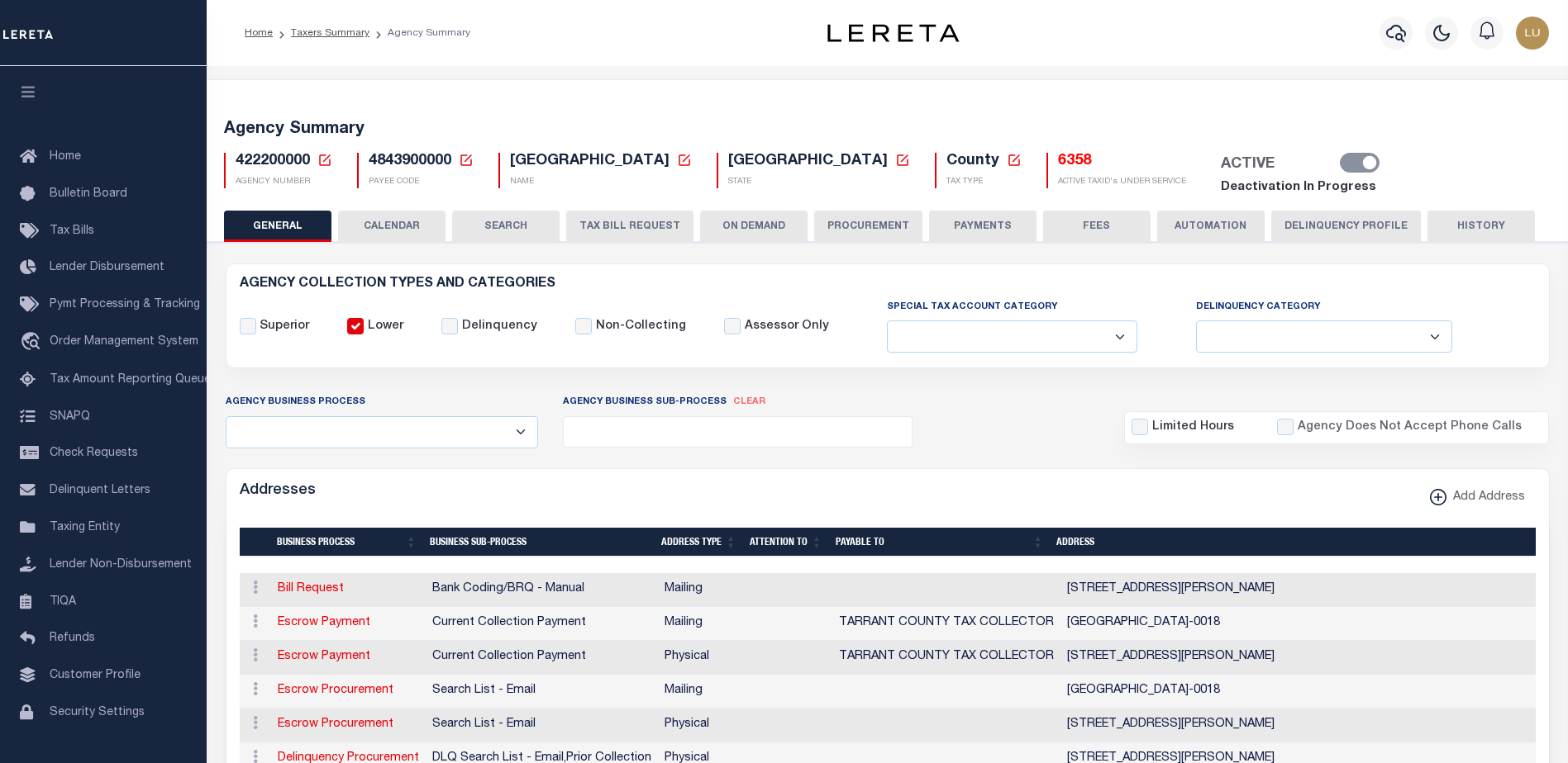
click at [735, 19] on div "Home Taxers Summary Agency Summary" at bounding box center [507, 33] width 552 height 35
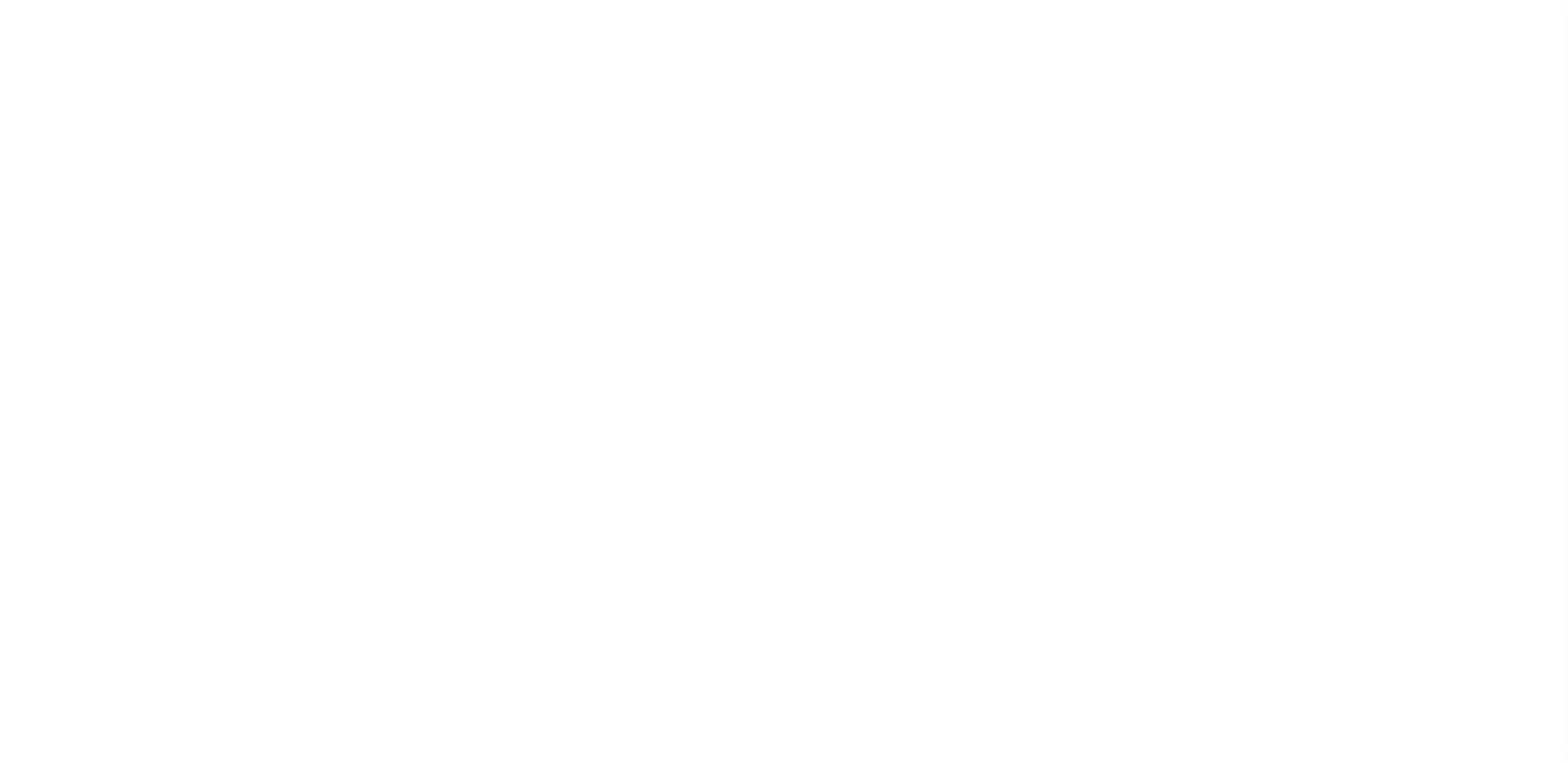
select select
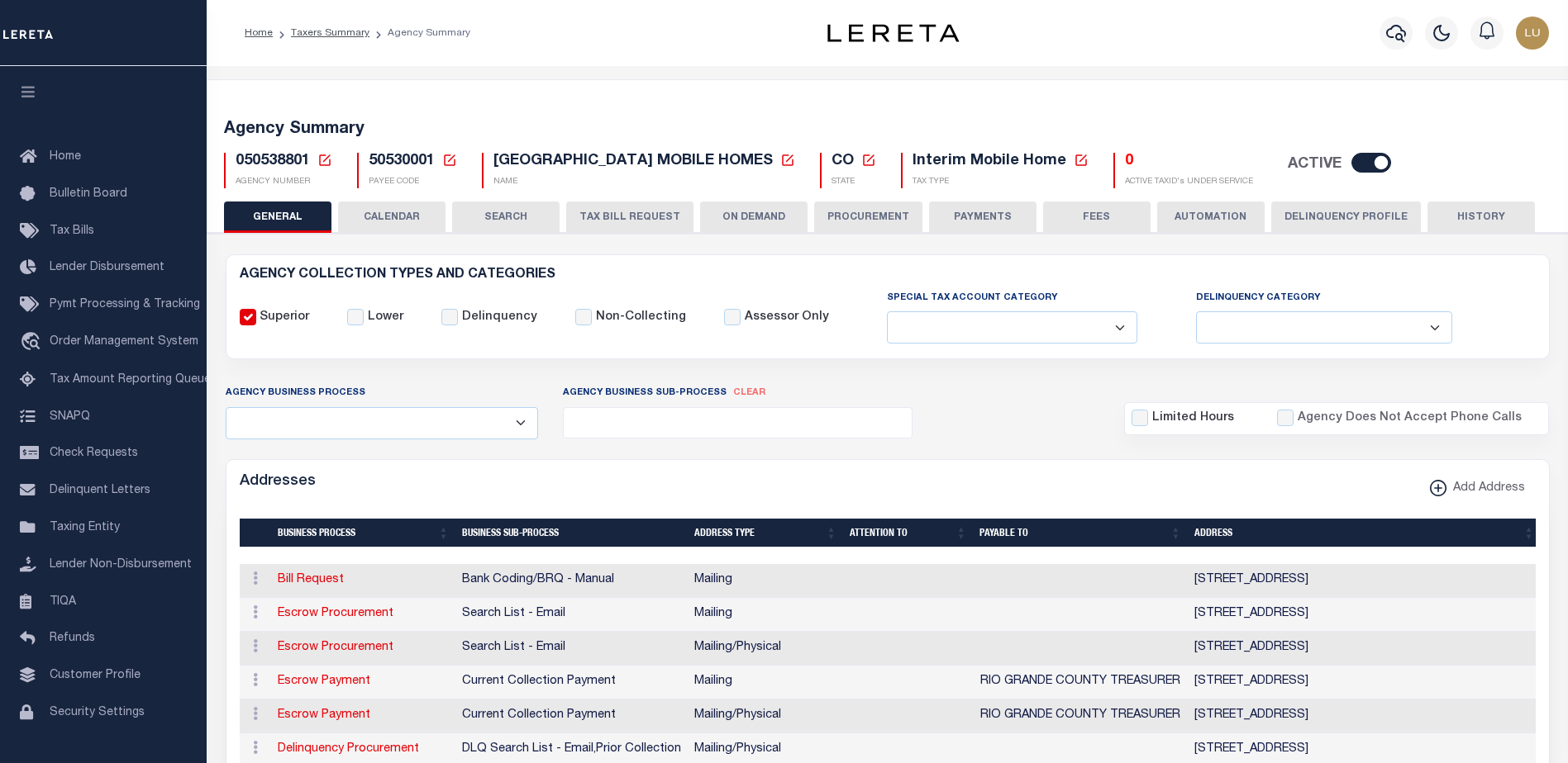
click at [445, 160] on icon at bounding box center [449, 160] width 15 height 15
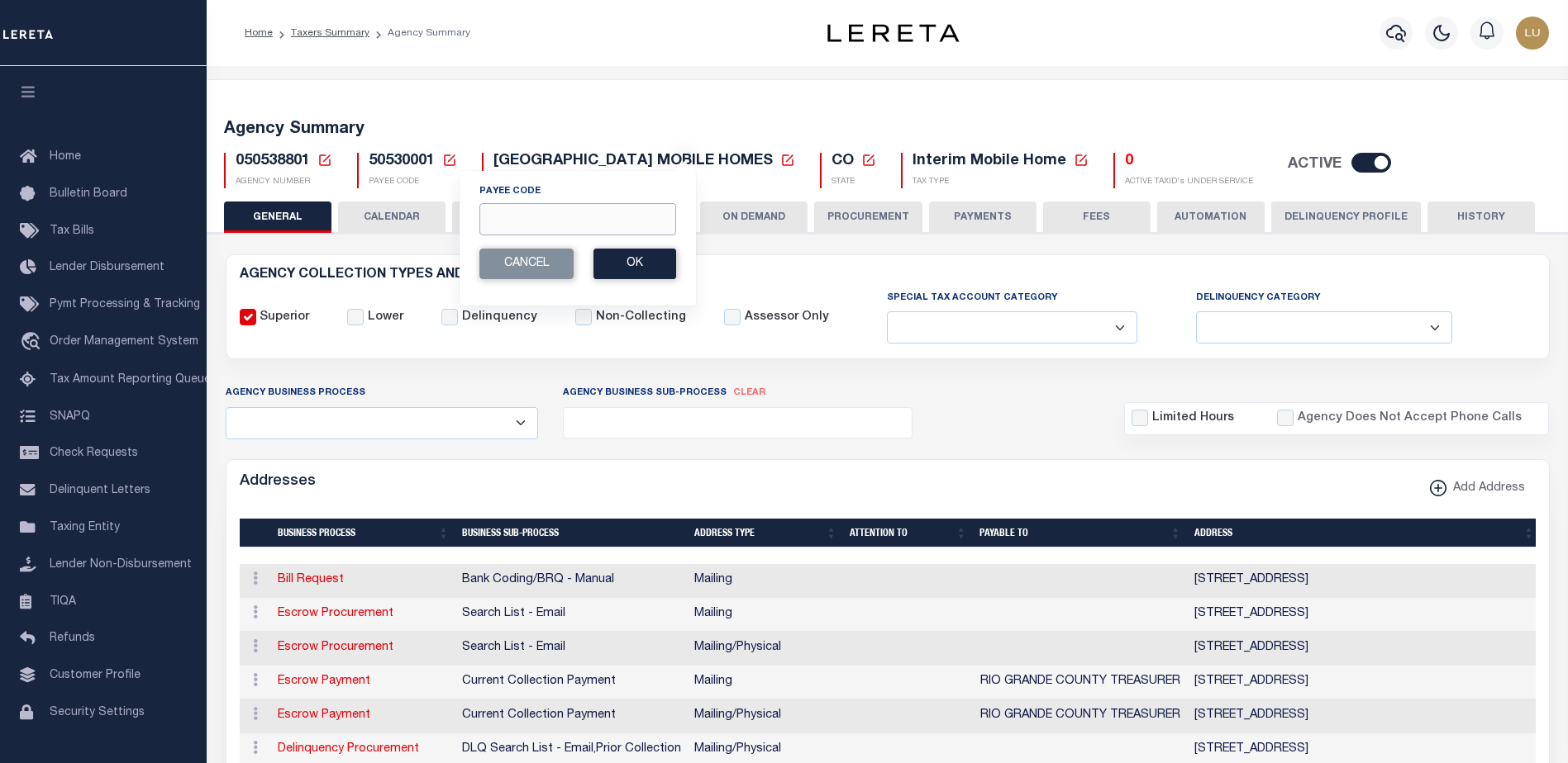
click at [547, 211] on input "Payee Code" at bounding box center [578, 219] width 197 height 32
paste input "4843900000"
type input "4843900000"
click at [640, 254] on button "Ok" at bounding box center [634, 264] width 83 height 30
click at [642, 267] on button "Ok" at bounding box center [634, 264] width 83 height 30
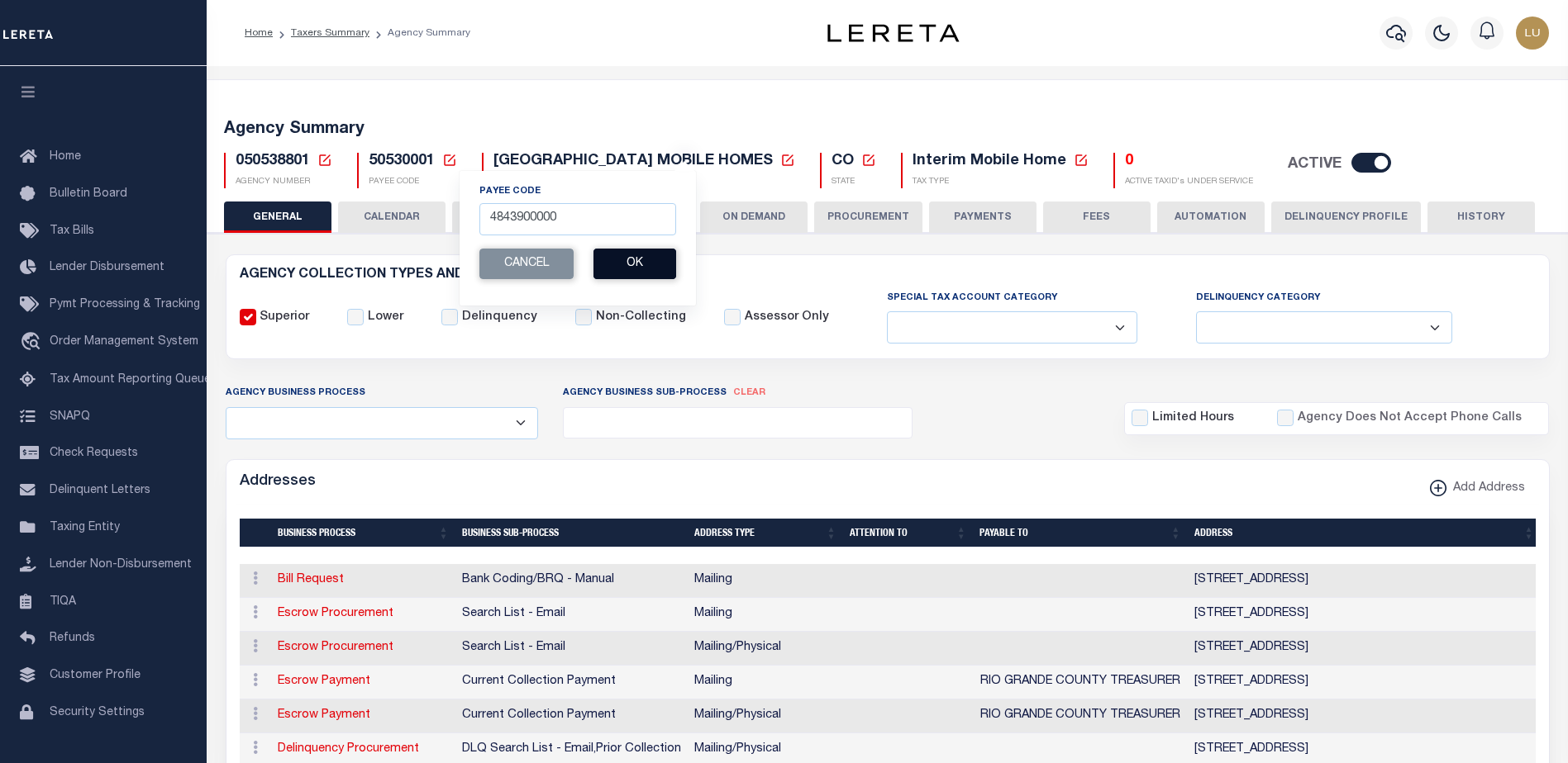
click at [642, 267] on button "Ok" at bounding box center [634, 264] width 83 height 30
click at [547, 268] on button "Cancel" at bounding box center [526, 264] width 94 height 30
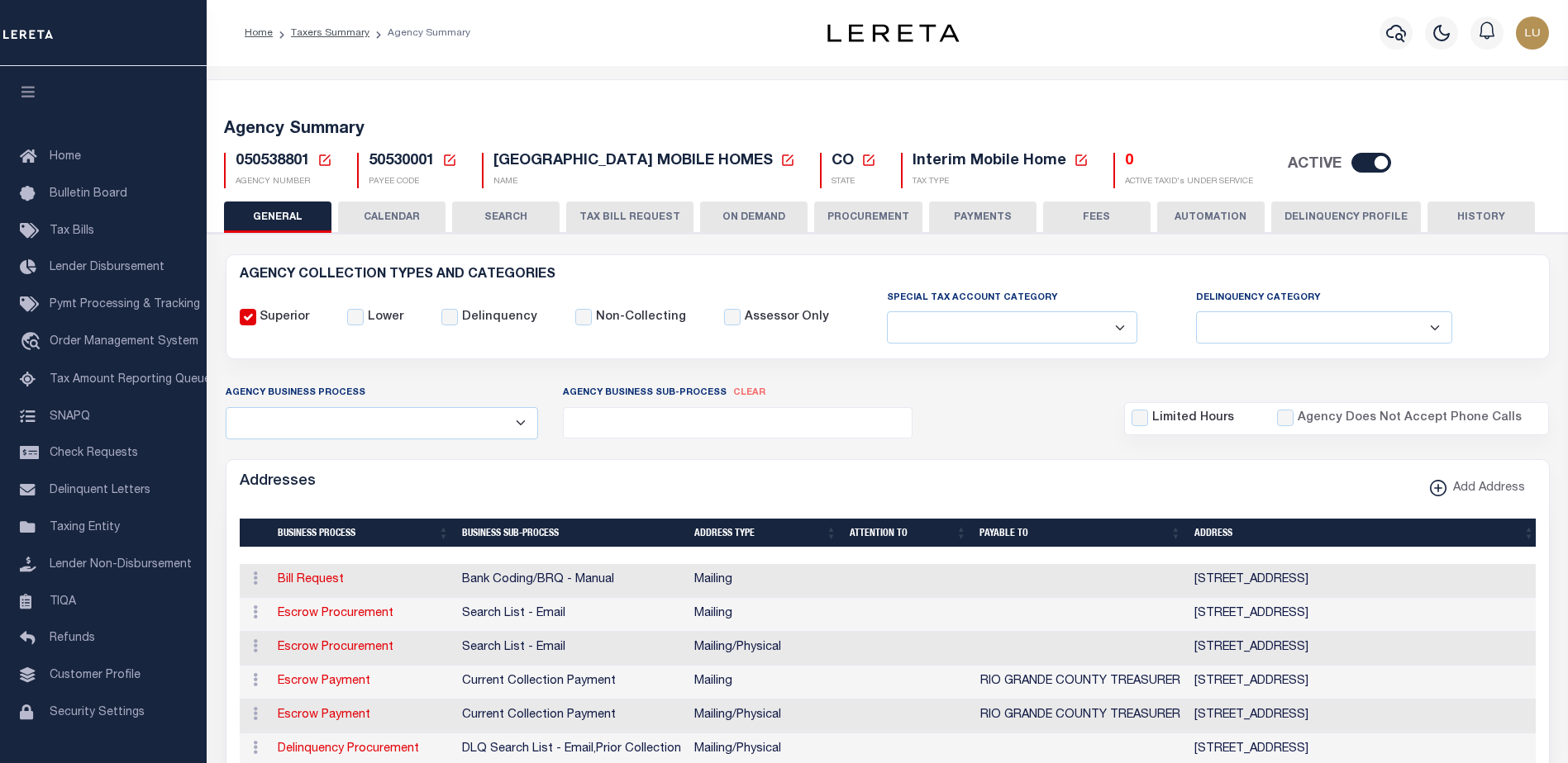
click at [451, 160] on icon at bounding box center [449, 160] width 15 height 15
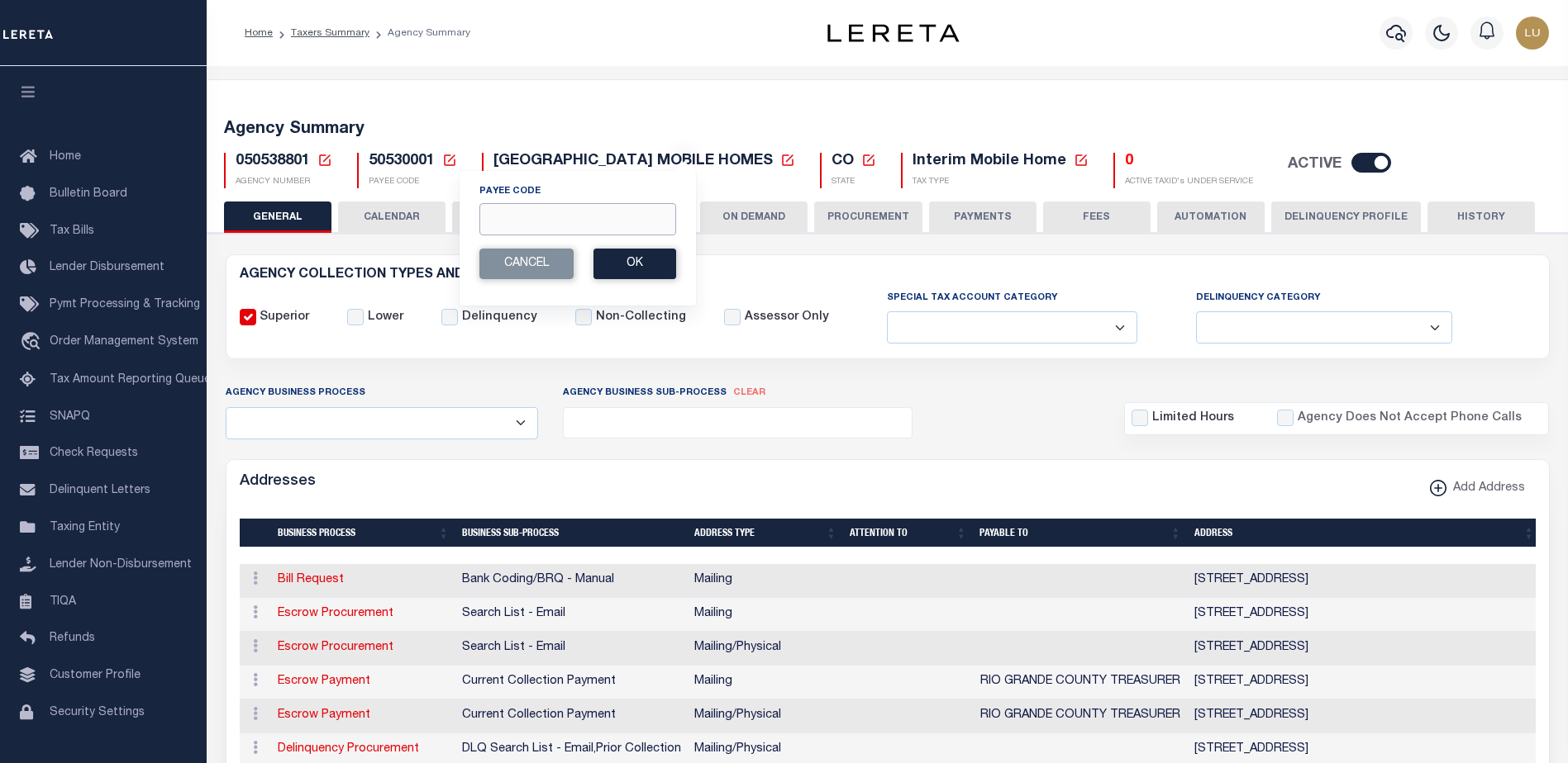
click at [560, 220] on input "Payee Code" at bounding box center [578, 219] width 197 height 32
paste input "4843900000"
type input "4843900000"
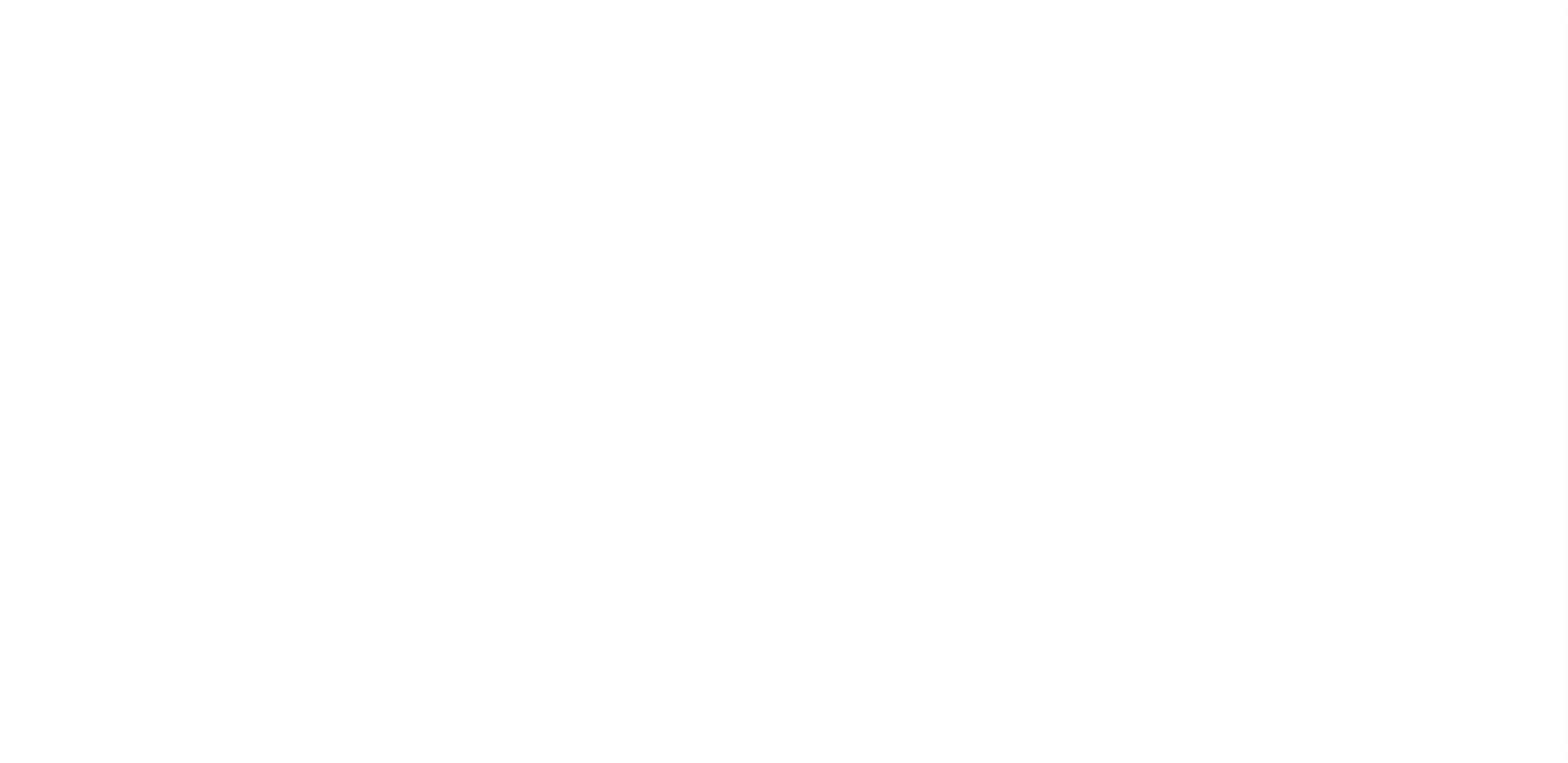
select select
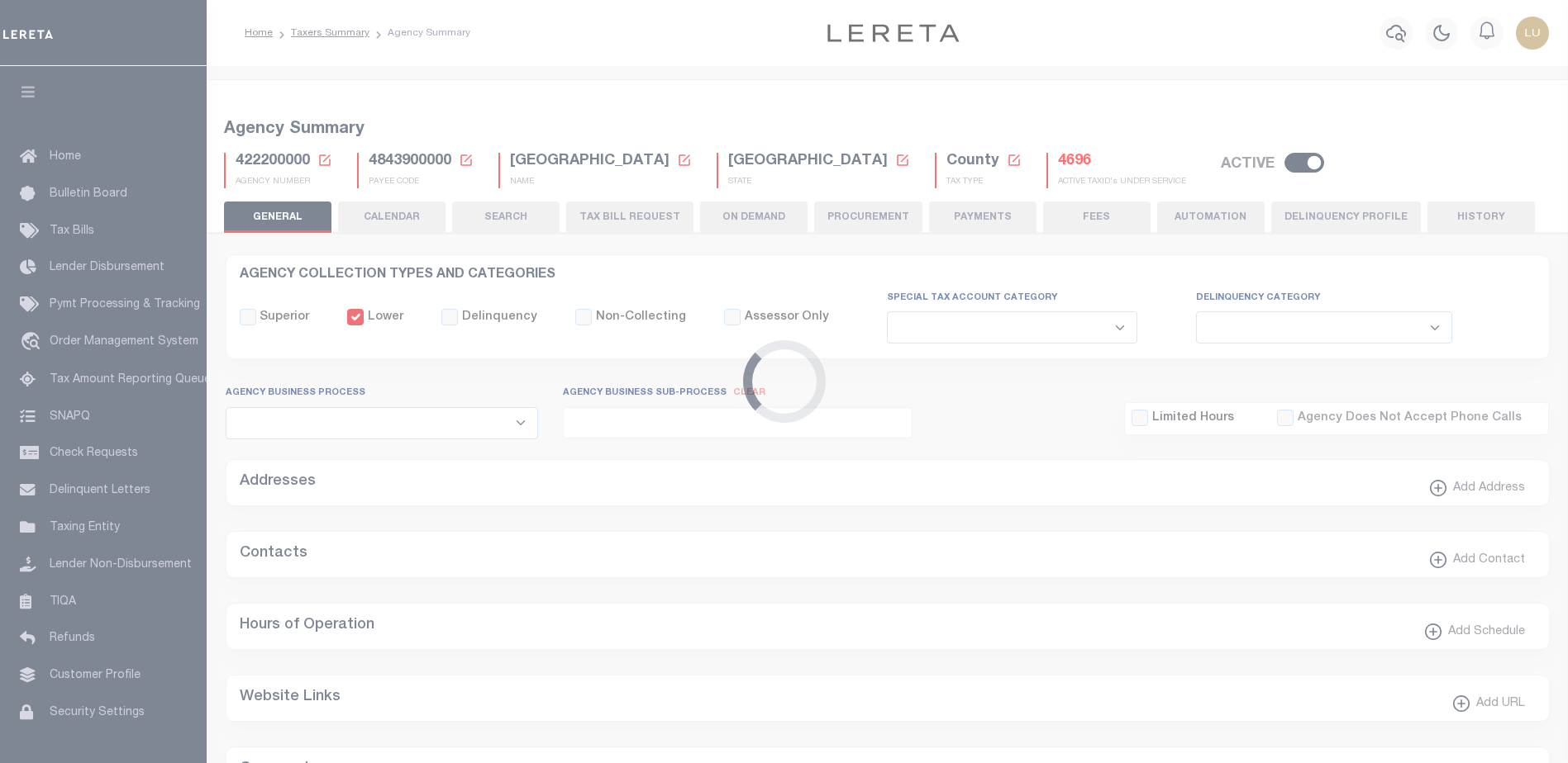
checkbox input "false"
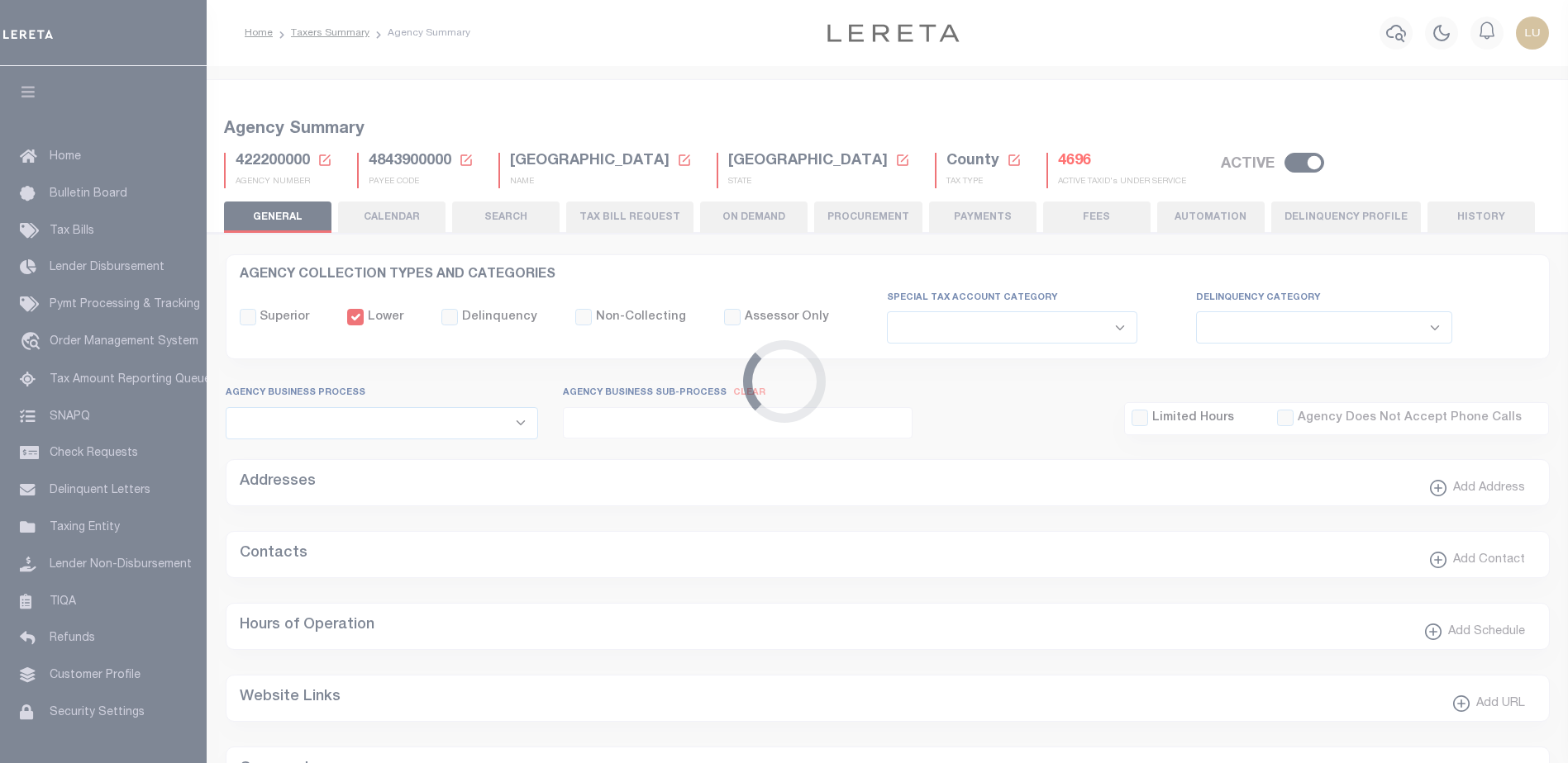
type input "4843900000"
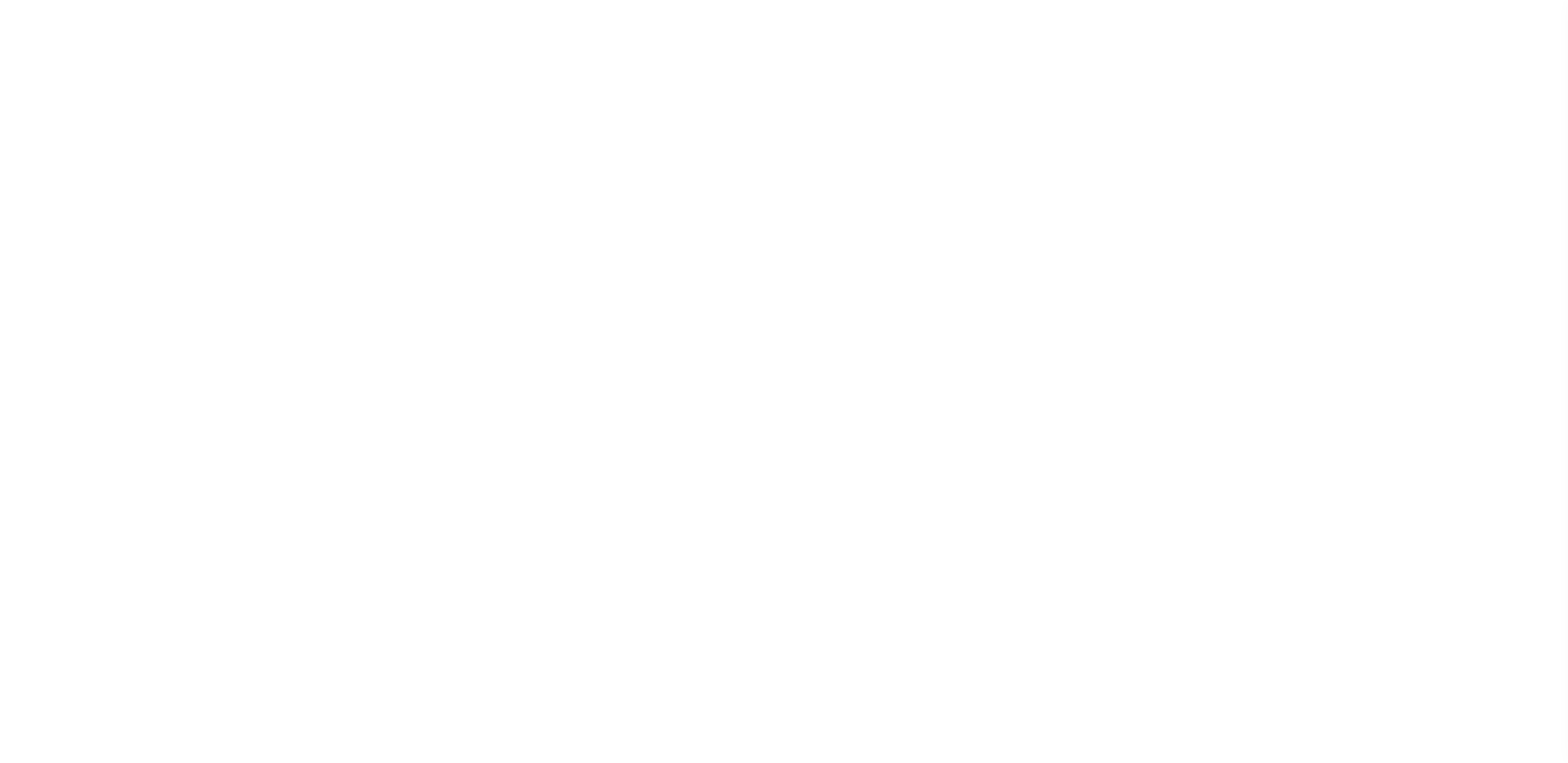
select select
checkbox input "false"
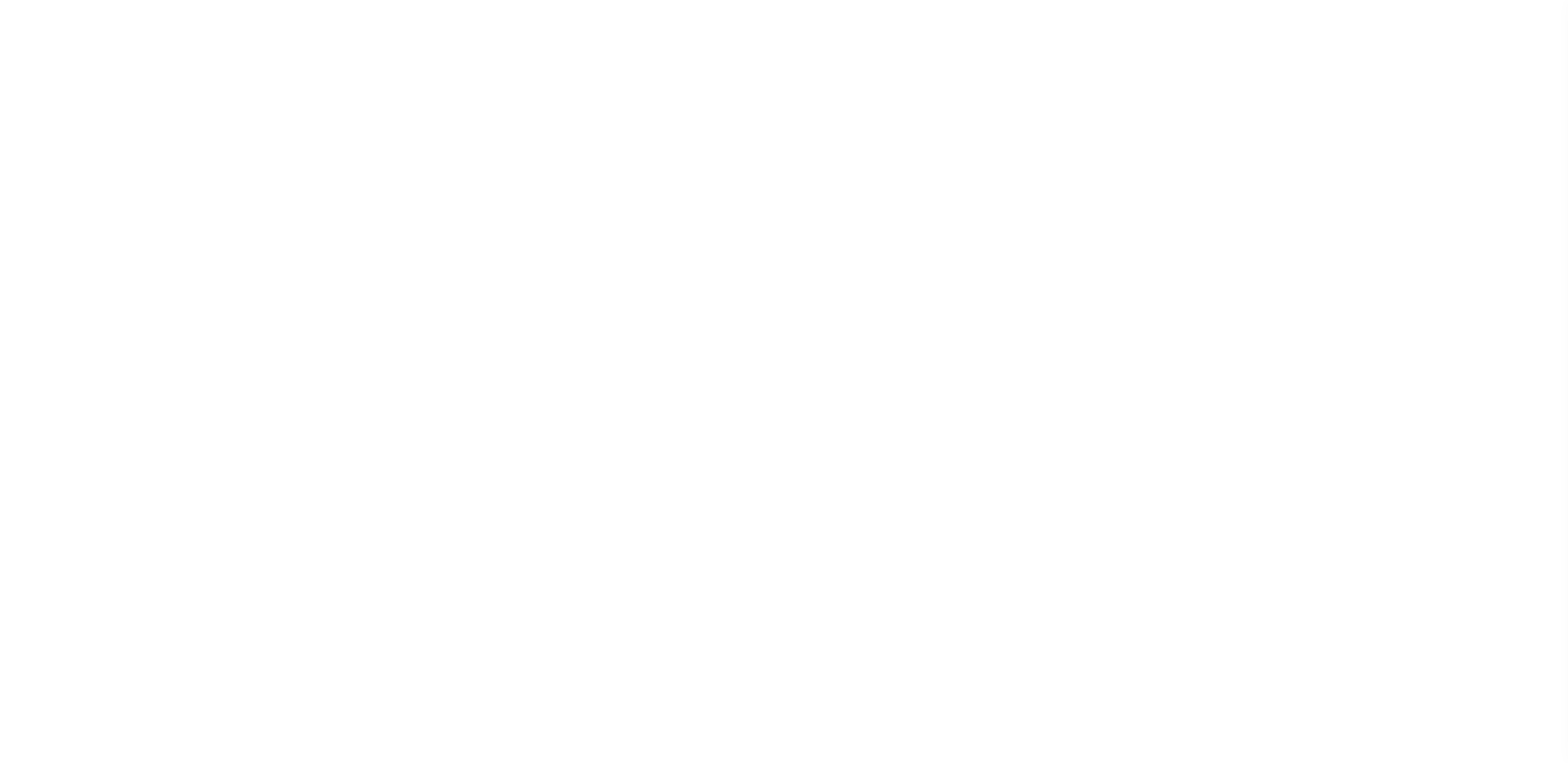
checkbox input "false"
type input "4843900000"
